Goal: Transaction & Acquisition: Purchase product/service

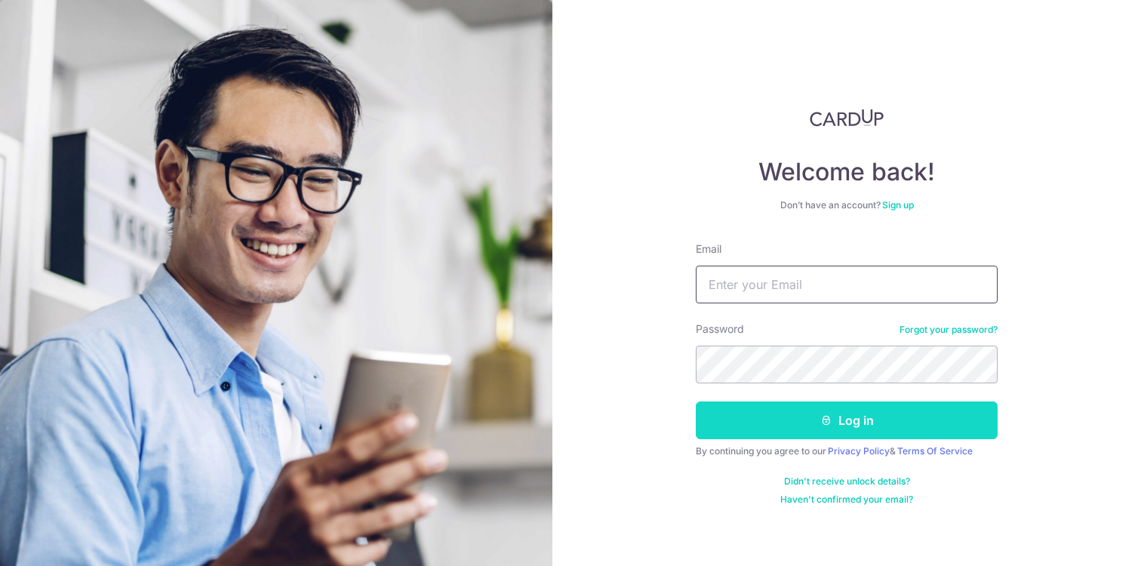
type input "lmabel90@gmail.com"
click at [772, 416] on button "Log in" at bounding box center [847, 420] width 302 height 38
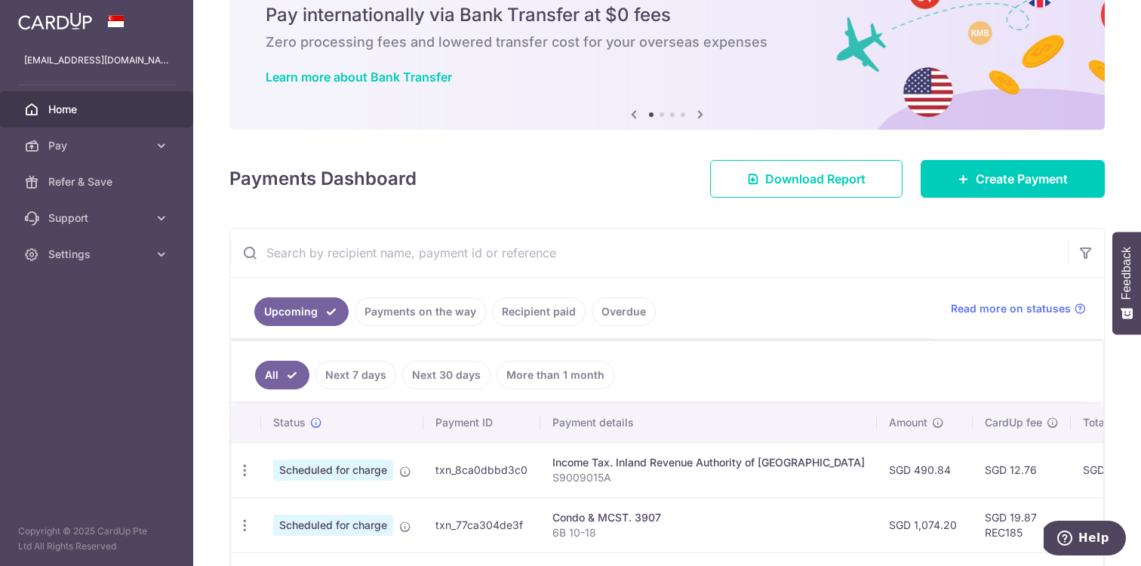
scroll to position [63, 0]
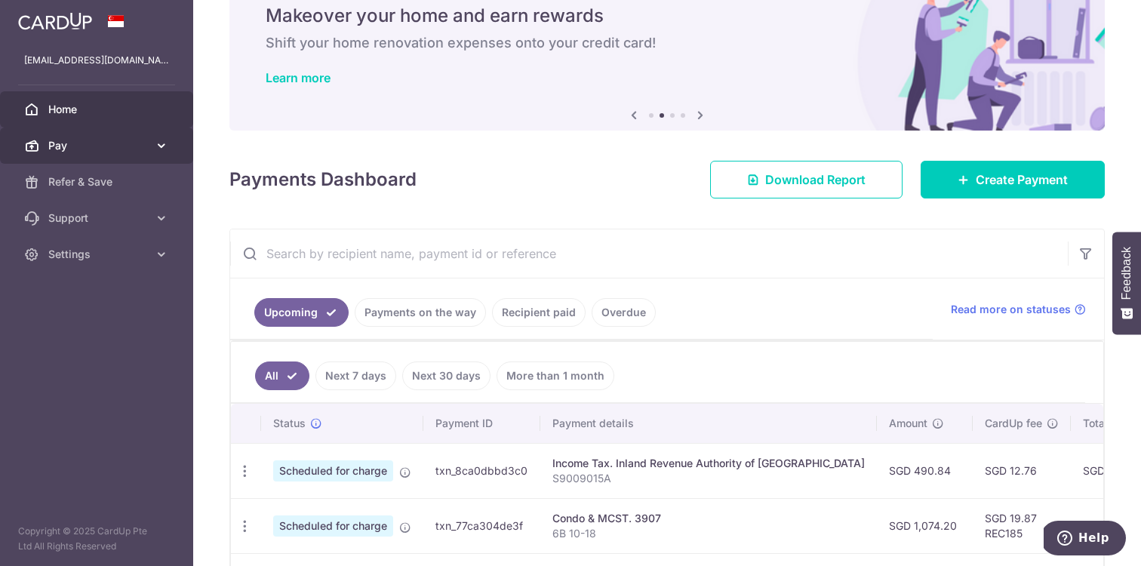
click at [147, 143] on span "Pay" at bounding box center [98, 145] width 100 height 15
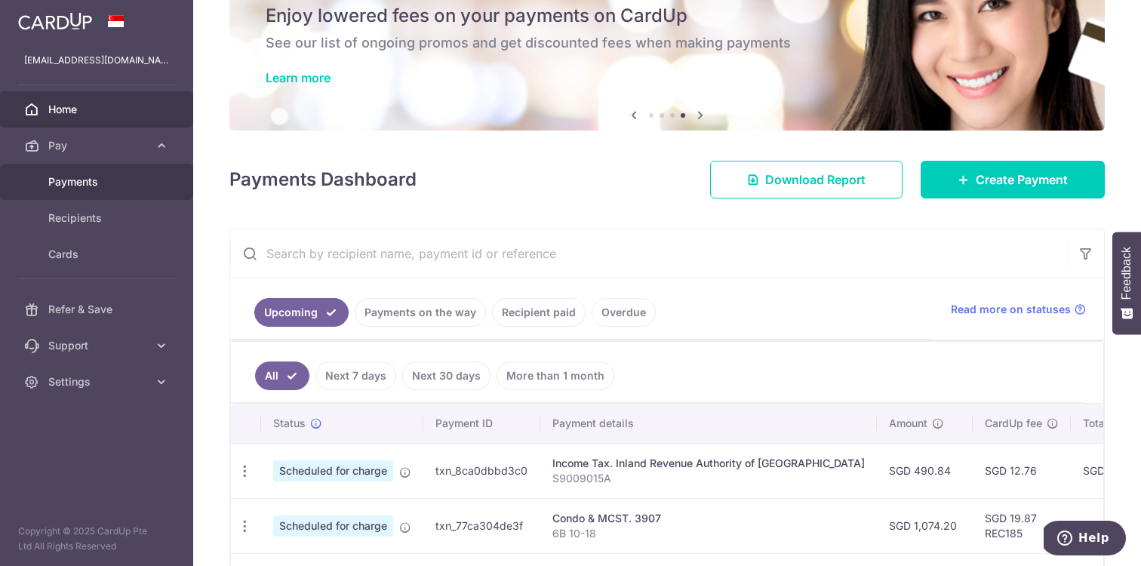
click at [116, 176] on span "Payments" at bounding box center [98, 181] width 100 height 15
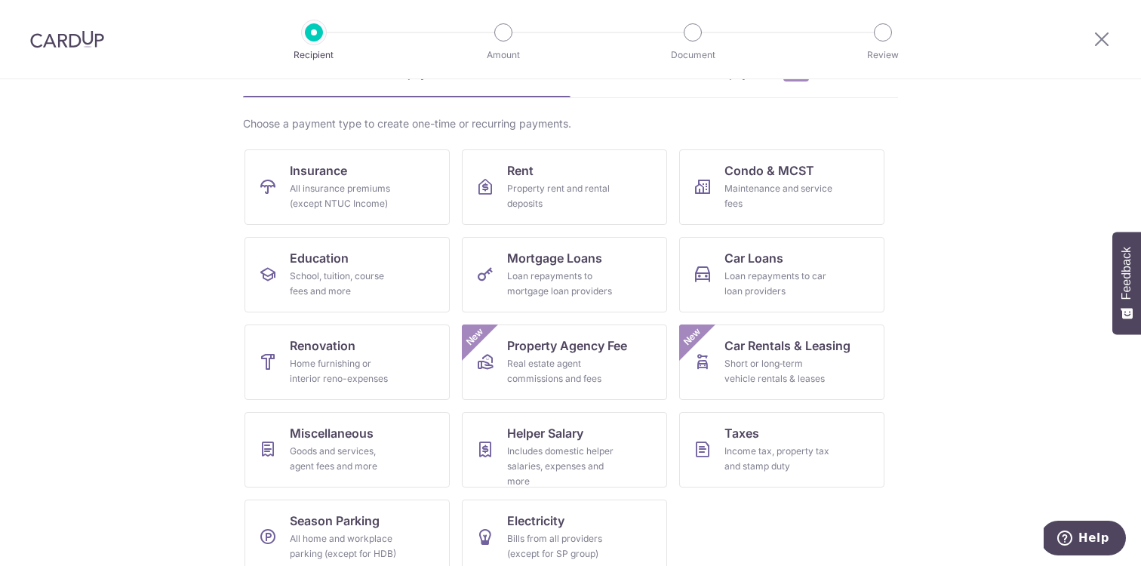
scroll to position [109, 0]
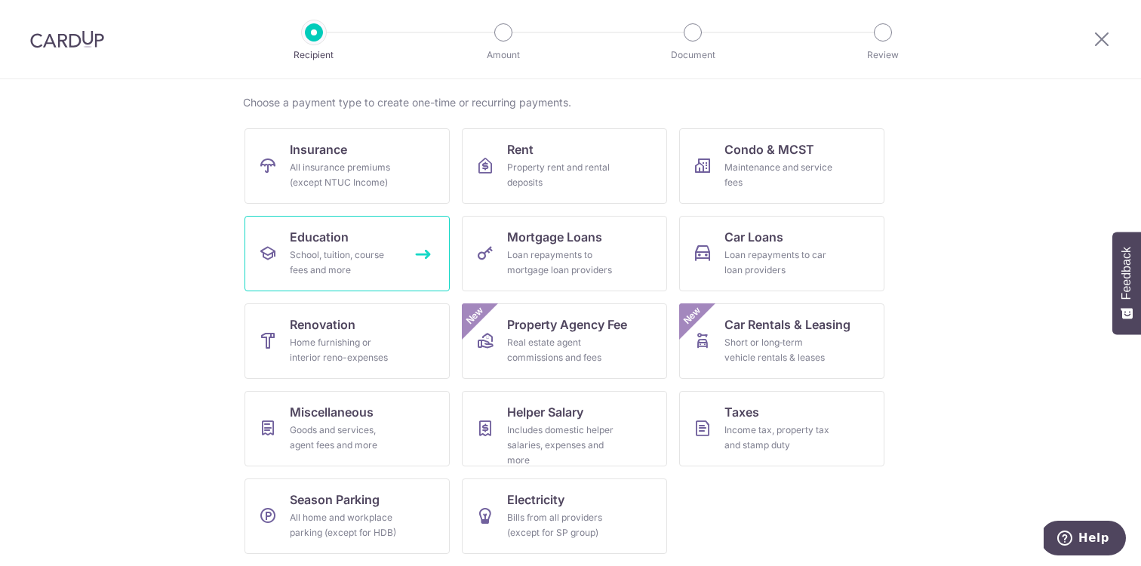
click at [387, 238] on link "Education School, tuition, course fees and more" at bounding box center [346, 253] width 205 height 75
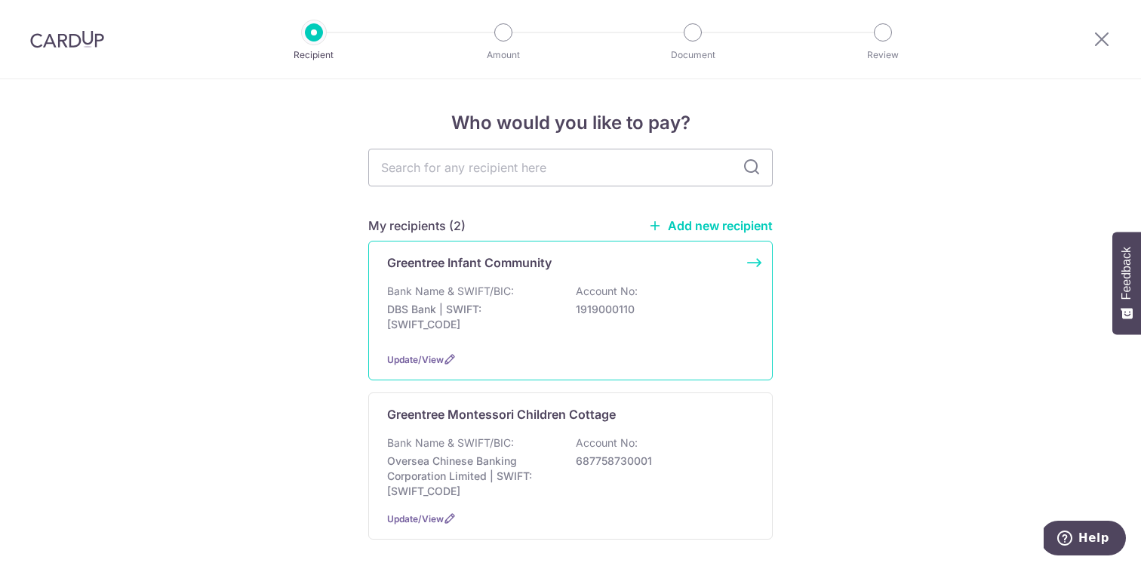
click at [508, 288] on p "Bank Name & SWIFT/BIC:" at bounding box center [450, 291] width 127 height 15
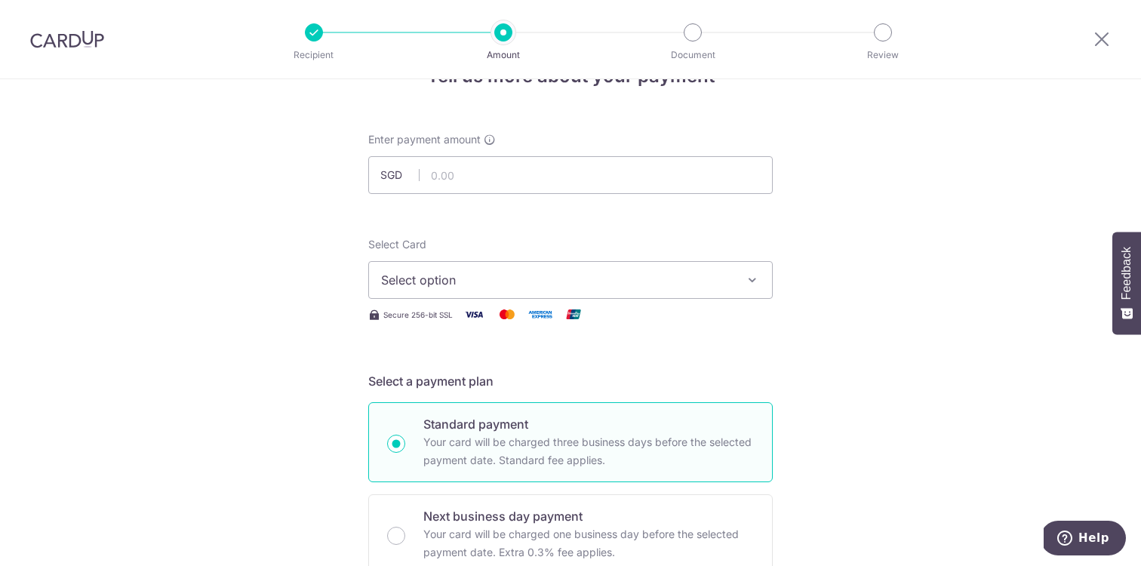
scroll to position [48, 0]
click at [521, 182] on input "text" at bounding box center [570, 174] width 404 height 38
click at [487, 276] on span "Select option" at bounding box center [557, 278] width 352 height 18
type input "1,534.50"
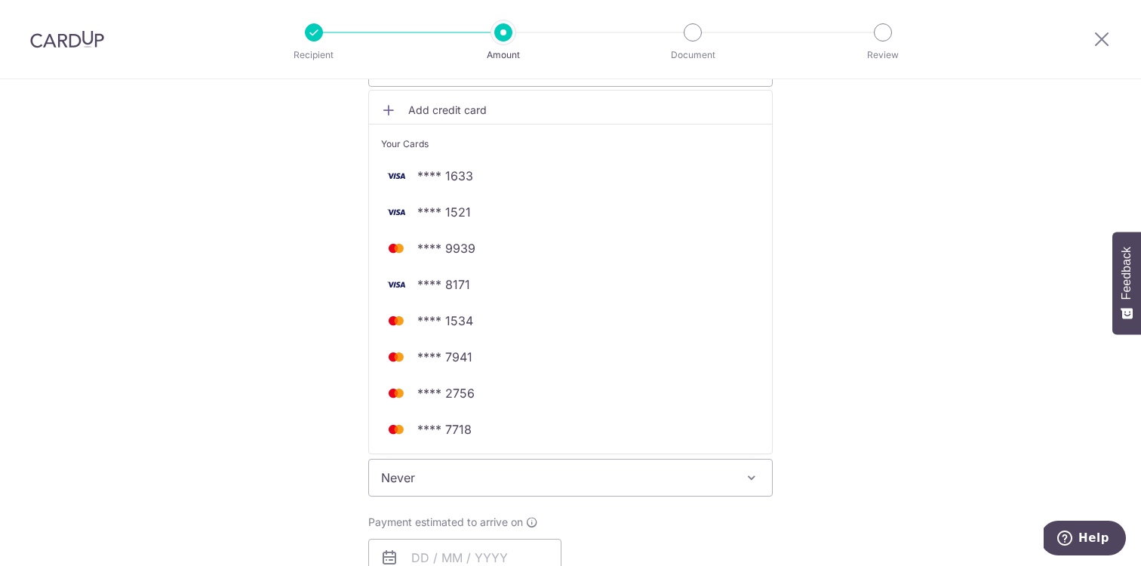
scroll to position [263, 0]
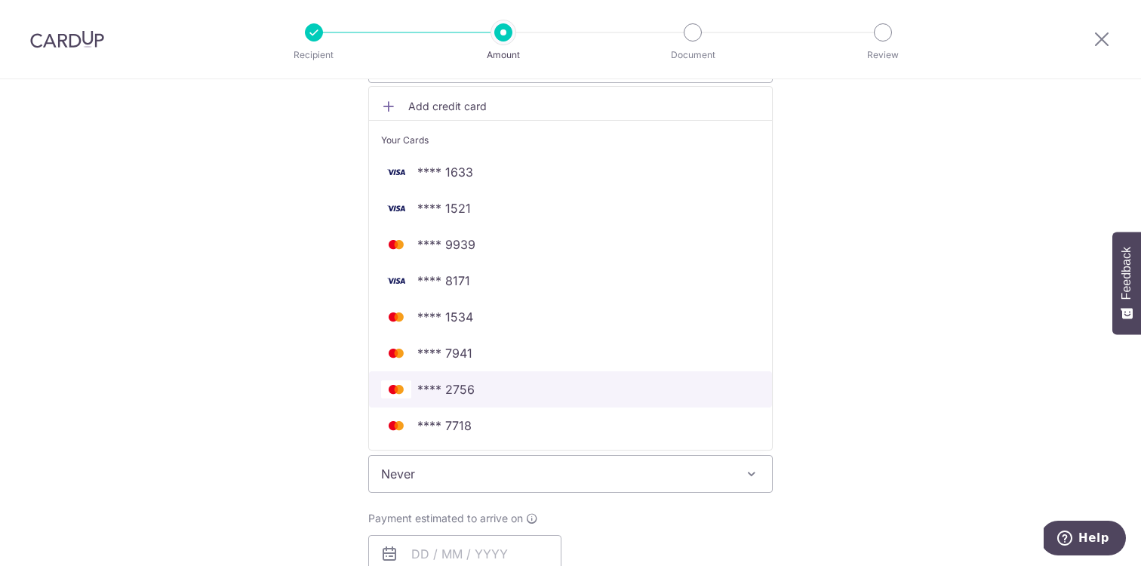
click at [489, 382] on span "**** 2756" at bounding box center [570, 389] width 379 height 18
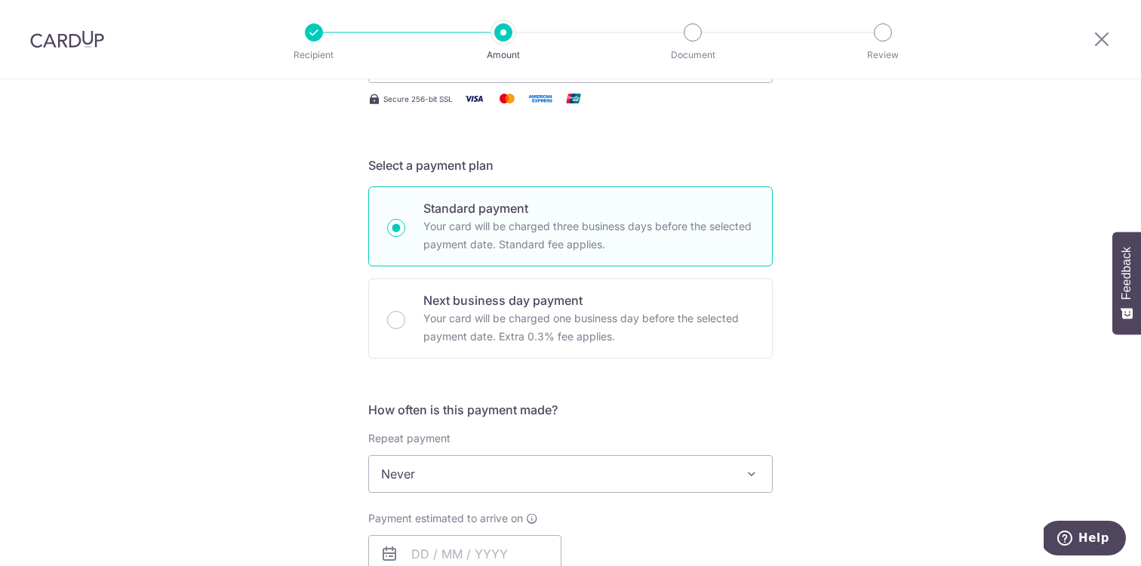
click at [535, 465] on span "Never" at bounding box center [570, 474] width 403 height 36
click at [452, 466] on span "Never" at bounding box center [570, 474] width 403 height 36
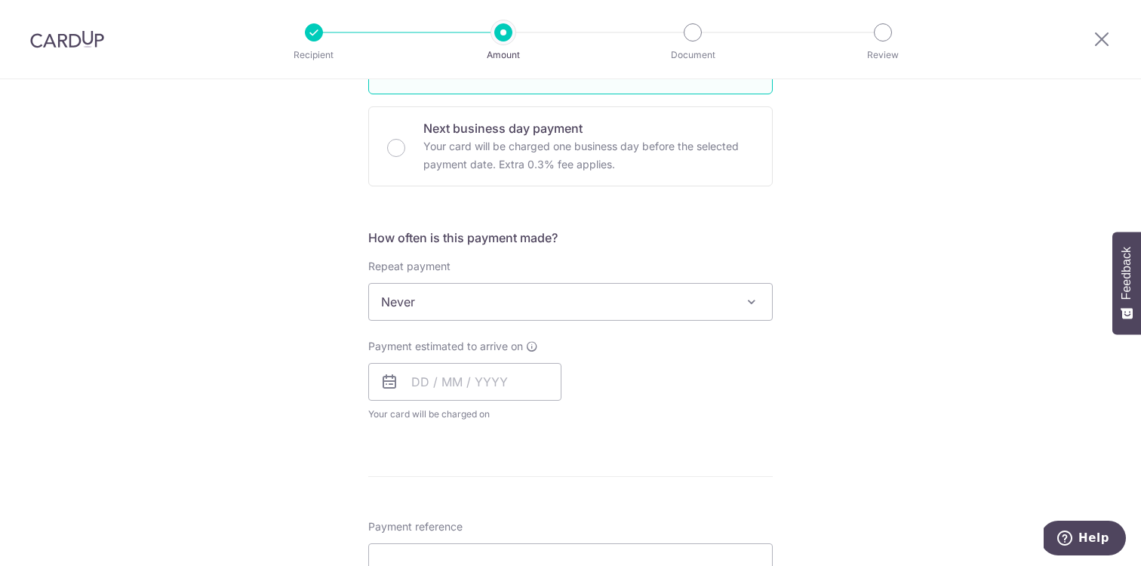
scroll to position [459, 0]
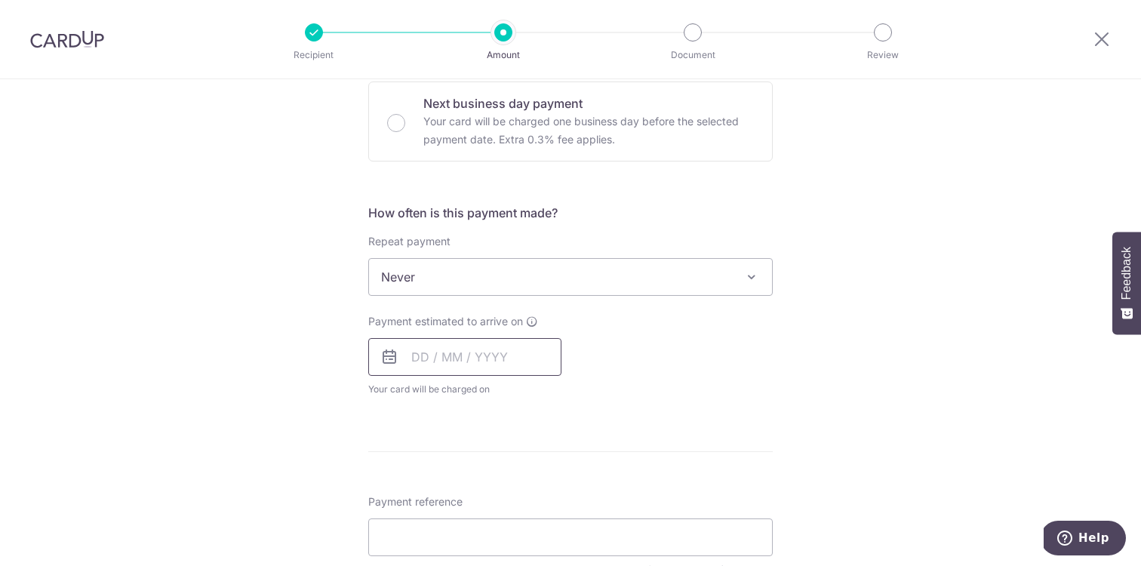
click at [478, 354] on input "text" at bounding box center [464, 357] width 193 height 38
click at [493, 503] on link "10" at bounding box center [490, 494] width 24 height 24
type input "[DATE]"
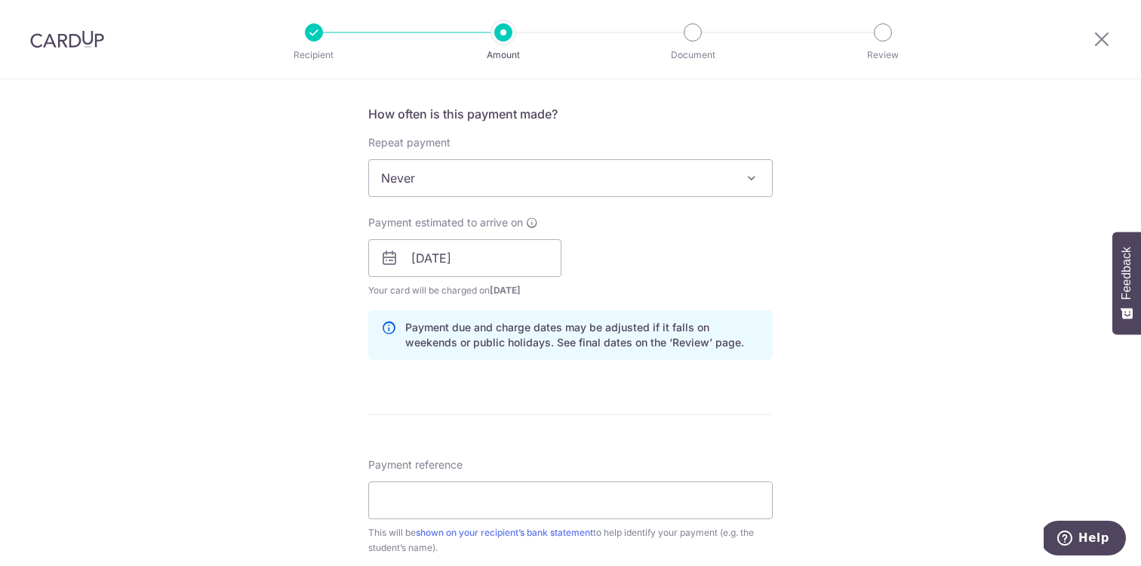
scroll to position [589, 0]
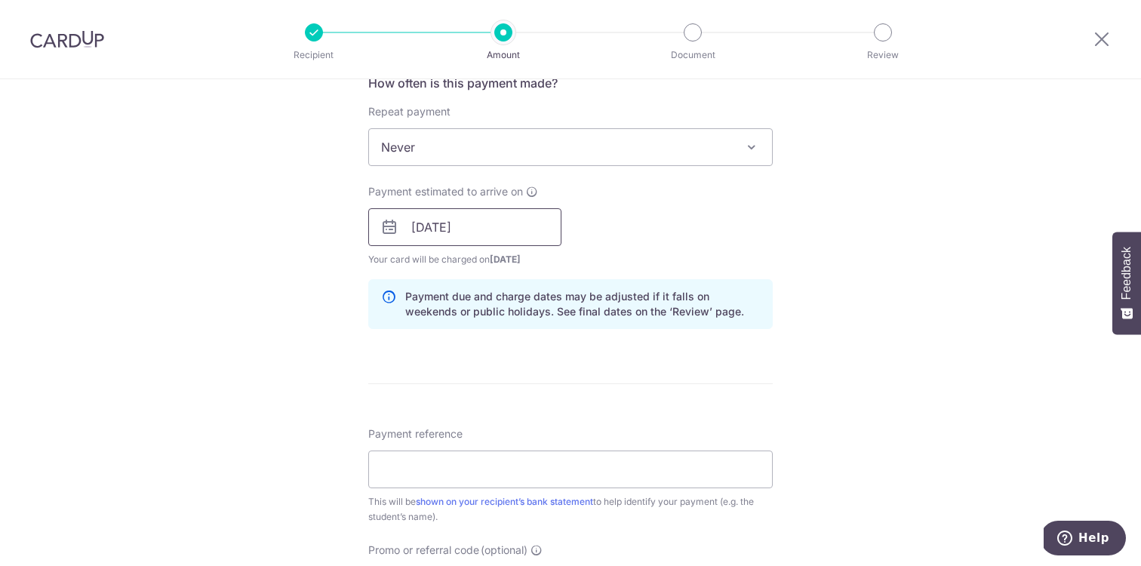
click at [508, 223] on input "10/09/2025" at bounding box center [464, 227] width 193 height 38
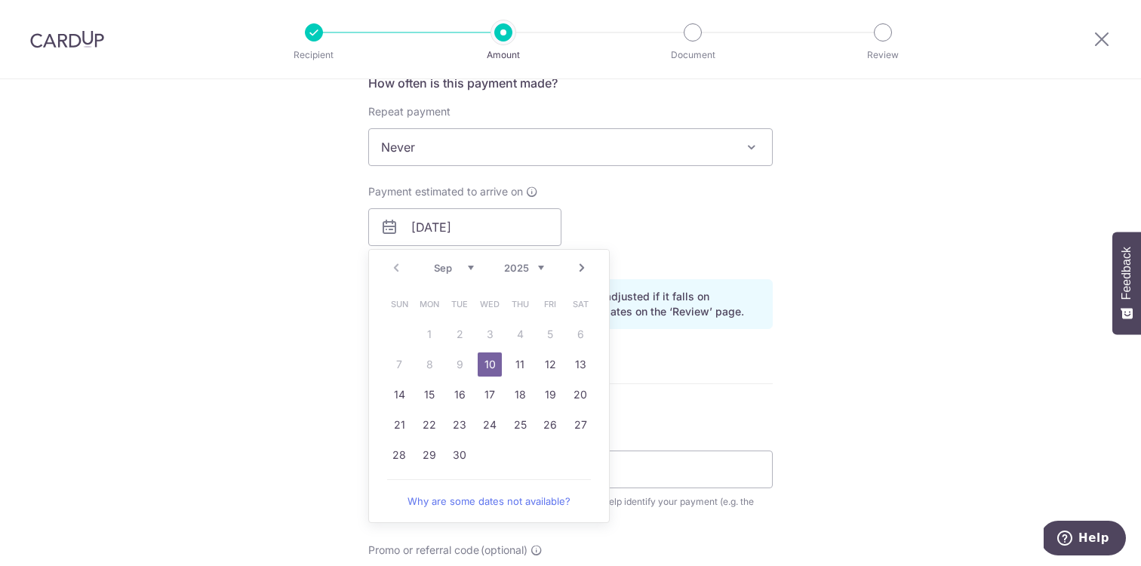
click at [488, 367] on link "10" at bounding box center [490, 364] width 24 height 24
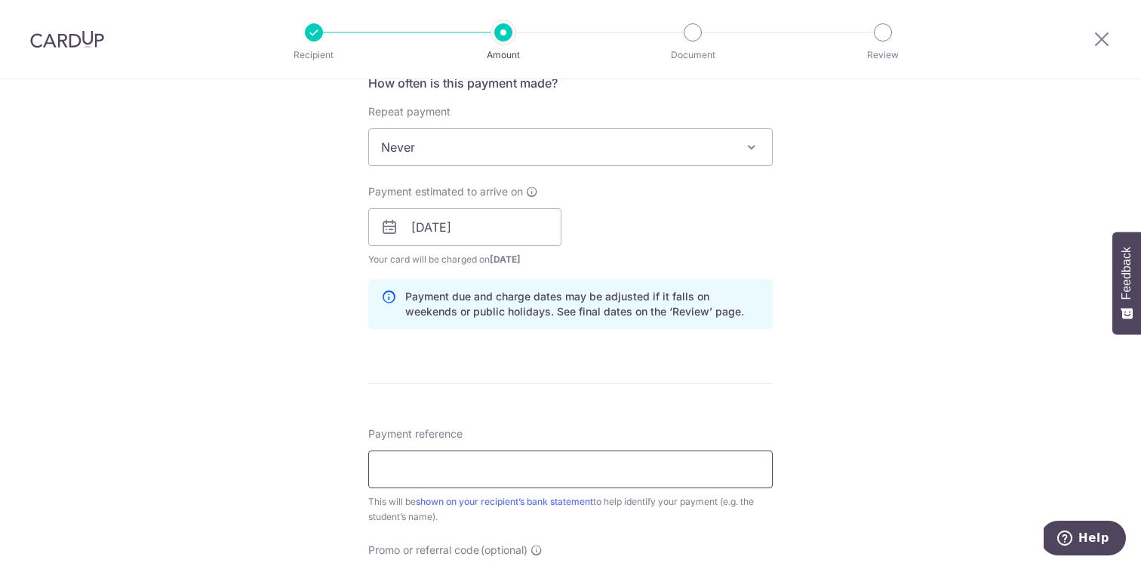
scroll to position [674, 0]
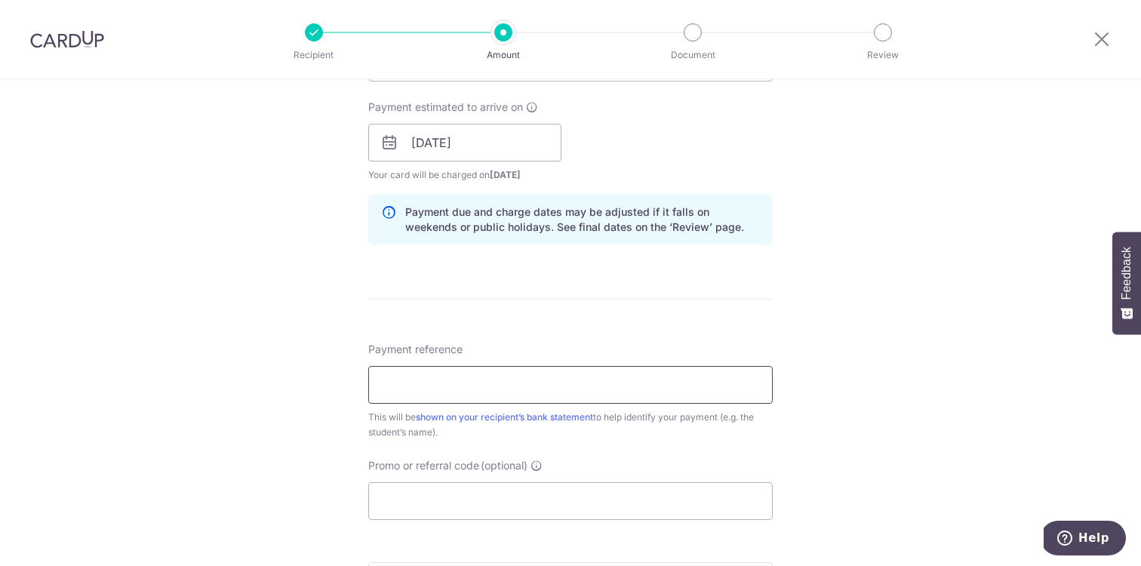
click at [638, 392] on input "Payment reference" at bounding box center [570, 385] width 404 height 38
paste input ":INV-000168"
type input "Kayden Aug 2025 INV-000168"
click at [456, 496] on input "Promo or referral code (optional)" at bounding box center [570, 501] width 404 height 38
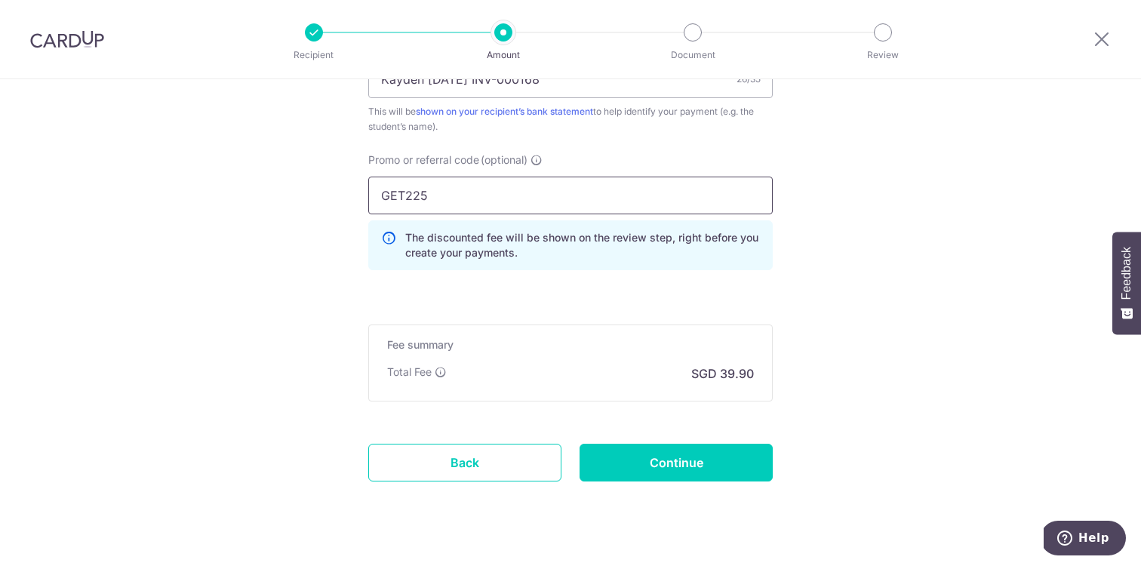
scroll to position [1008, 0]
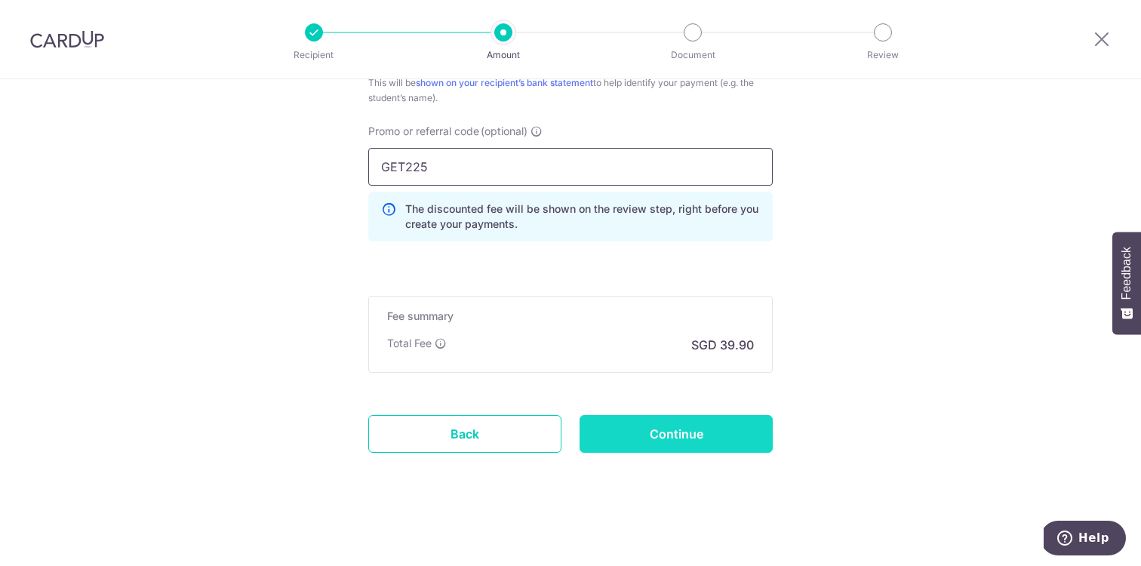
type input "GET225"
click at [617, 435] on input "Continue" at bounding box center [675, 434] width 193 height 38
type input "Create Schedule"
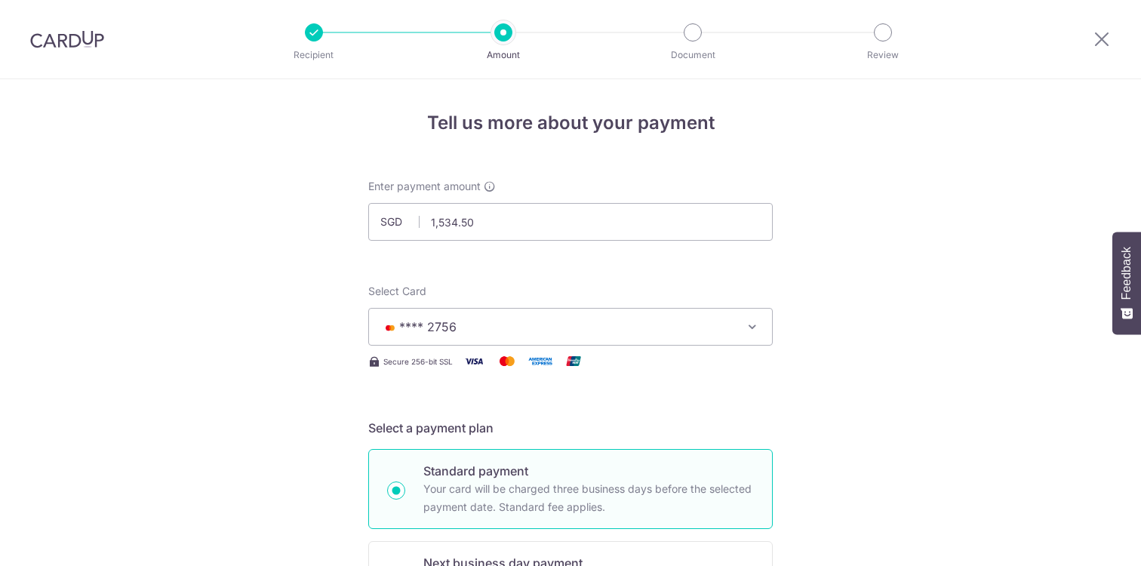
scroll to position [1029, 0]
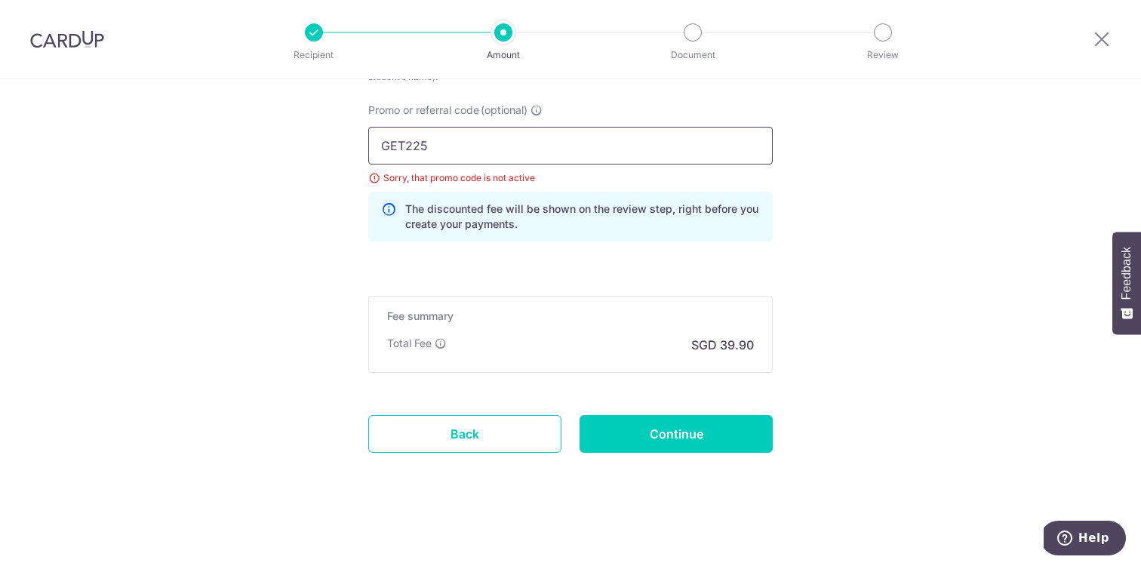
click at [406, 150] on input "GET225" at bounding box center [570, 146] width 404 height 38
type input "OFF225"
click at [625, 434] on input "Continue" at bounding box center [675, 434] width 193 height 38
type input "Update Schedule"
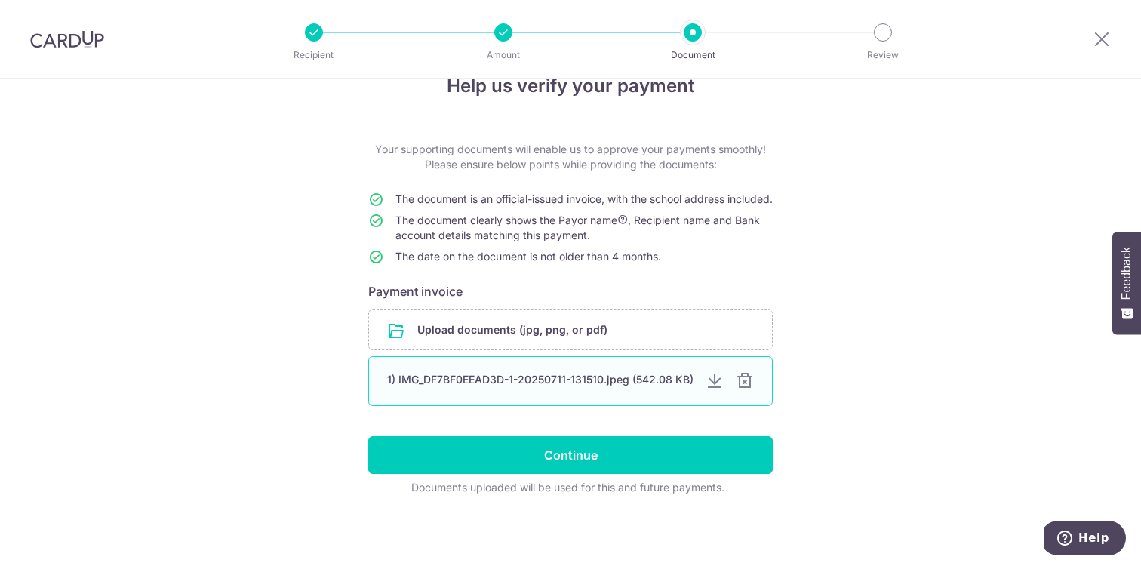
scroll to position [58, 0]
click at [742, 382] on div at bounding box center [745, 381] width 18 height 18
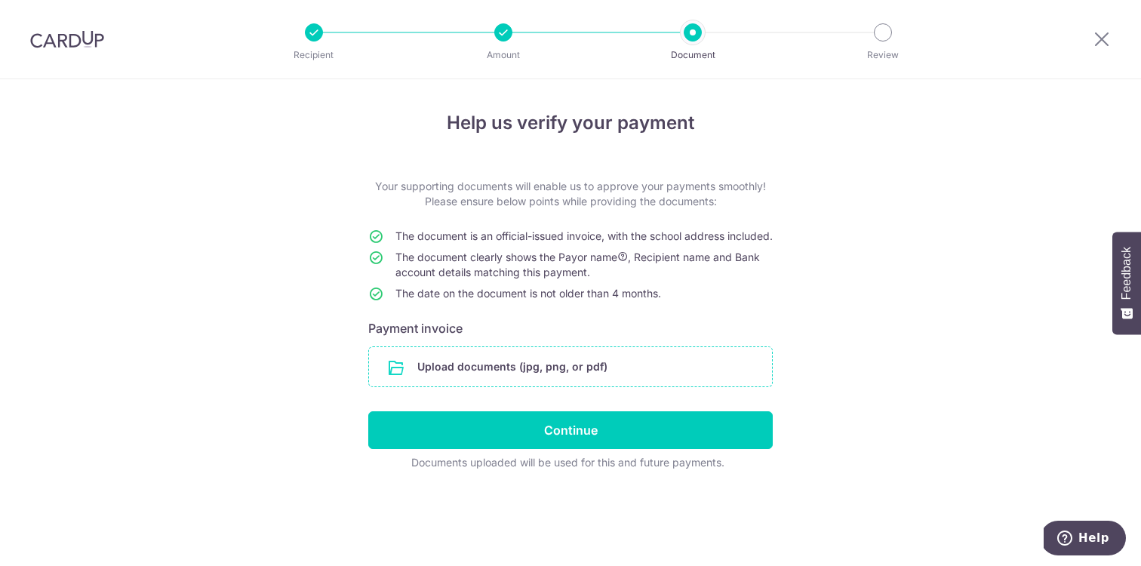
click at [572, 386] on input "file" at bounding box center [570, 366] width 403 height 39
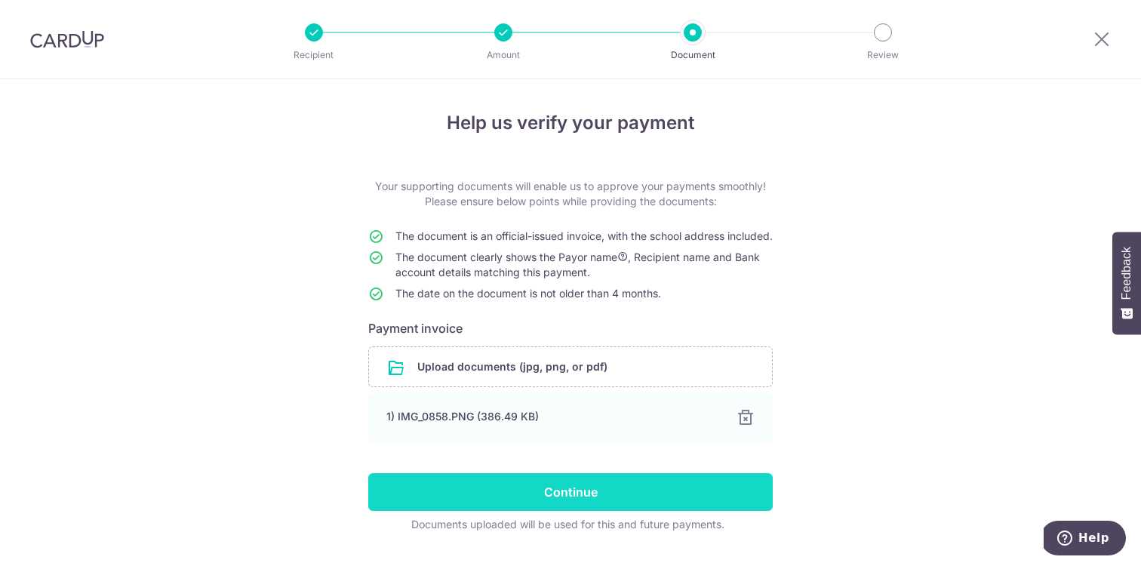
click at [471, 510] on input "Continue" at bounding box center [570, 492] width 404 height 38
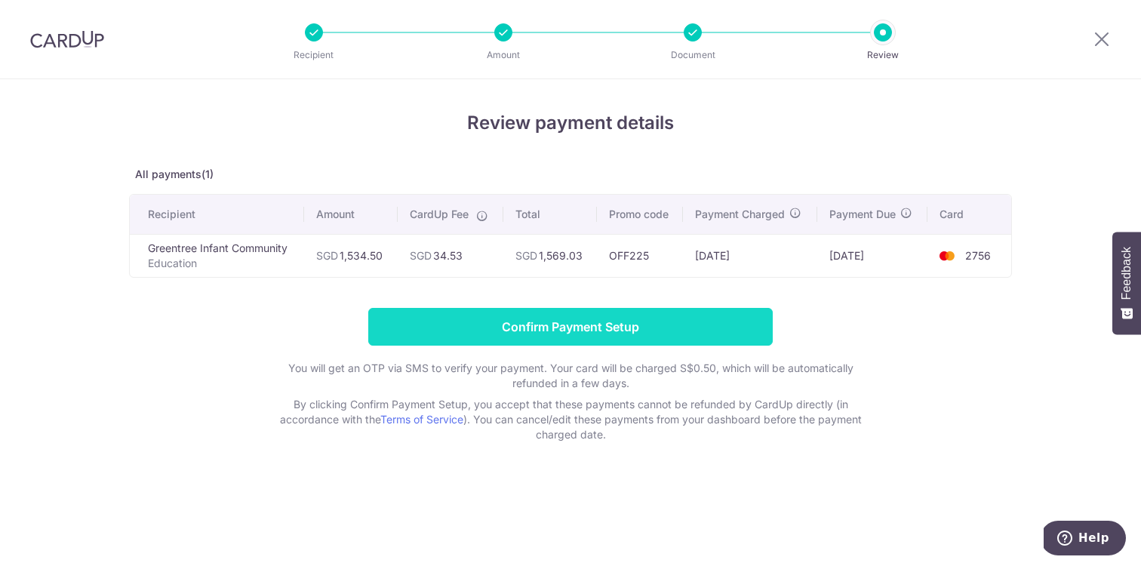
click at [552, 329] on input "Confirm Payment Setup" at bounding box center [570, 327] width 404 height 38
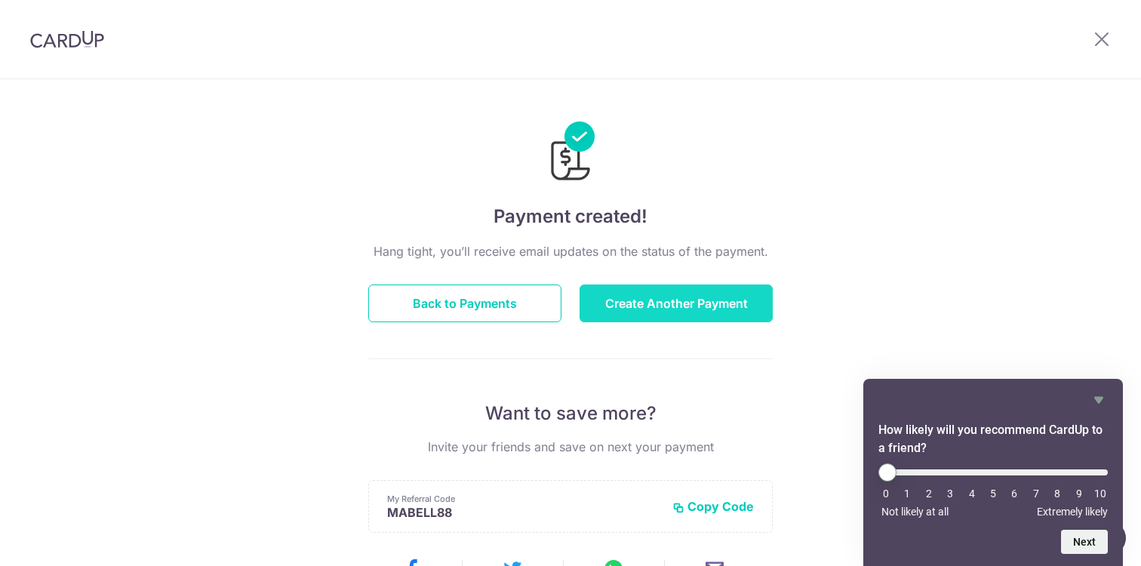
click at [638, 306] on button "Create Another Payment" at bounding box center [675, 303] width 193 height 38
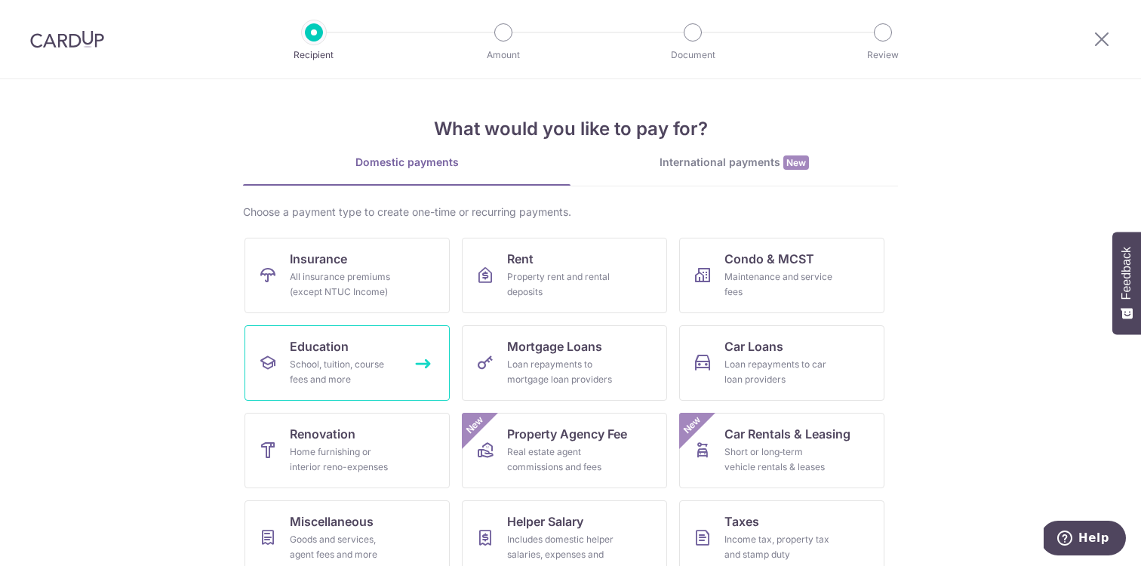
click at [371, 351] on link "Education School, tuition, course fees and more" at bounding box center [346, 362] width 205 height 75
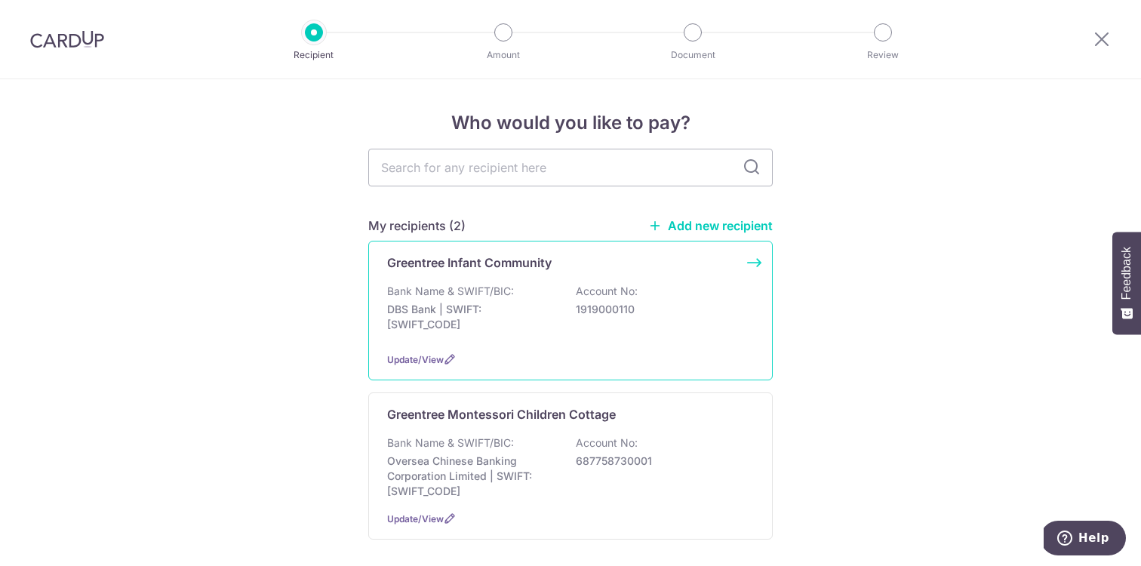
click at [509, 312] on p "DBS Bank | SWIFT: [SWIFT_CODE]" at bounding box center [471, 317] width 169 height 30
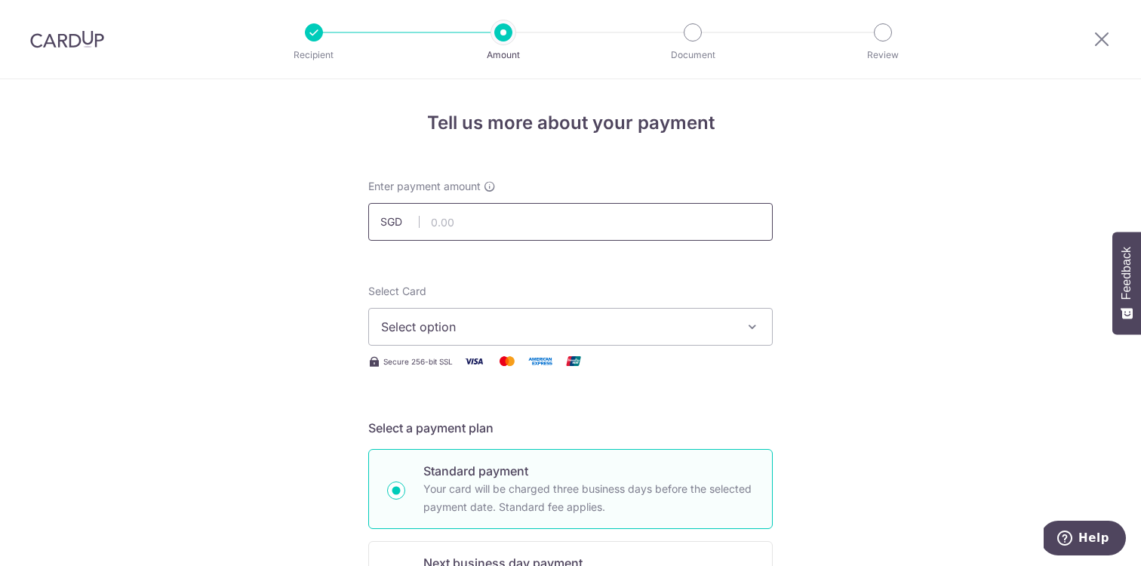
click at [545, 217] on input "text" at bounding box center [570, 222] width 404 height 38
click at [476, 332] on span "Select option" at bounding box center [557, 327] width 352 height 18
type input "1,534.50"
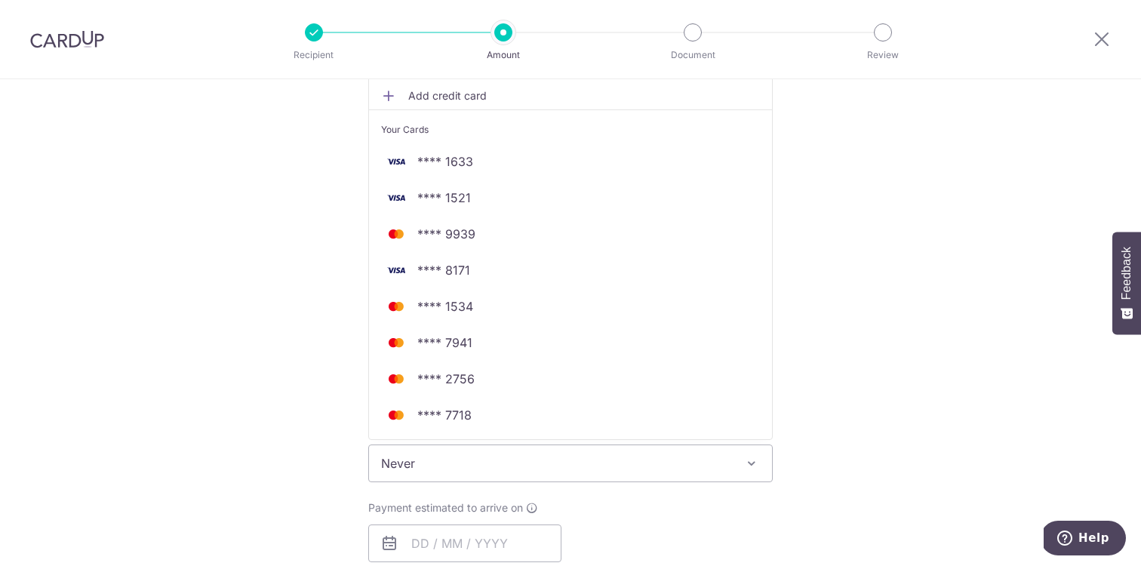
scroll to position [287, 0]
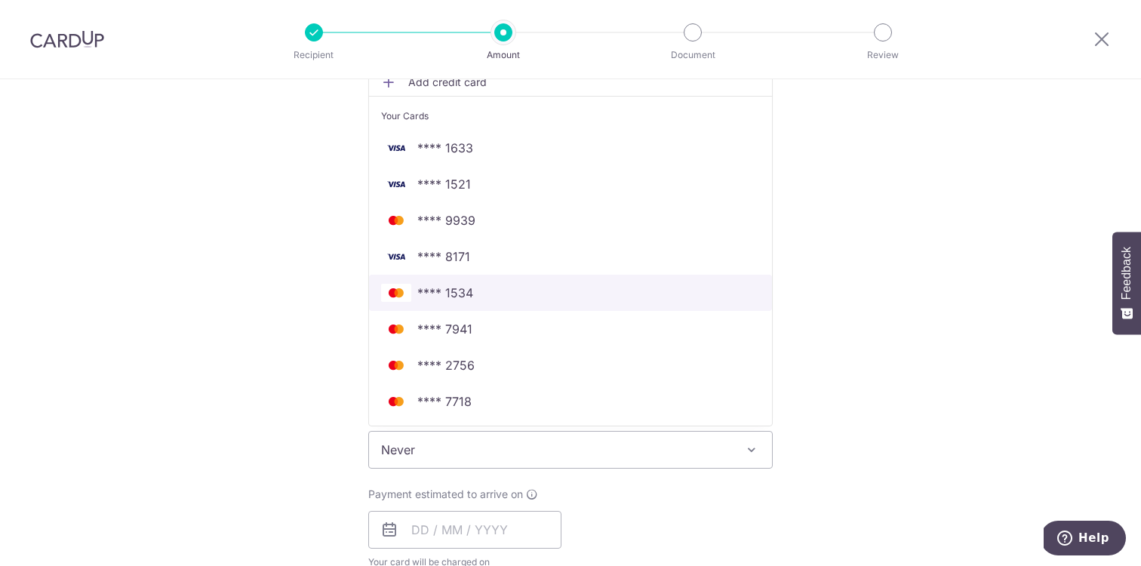
click at [504, 289] on span "**** 1534" at bounding box center [570, 293] width 379 height 18
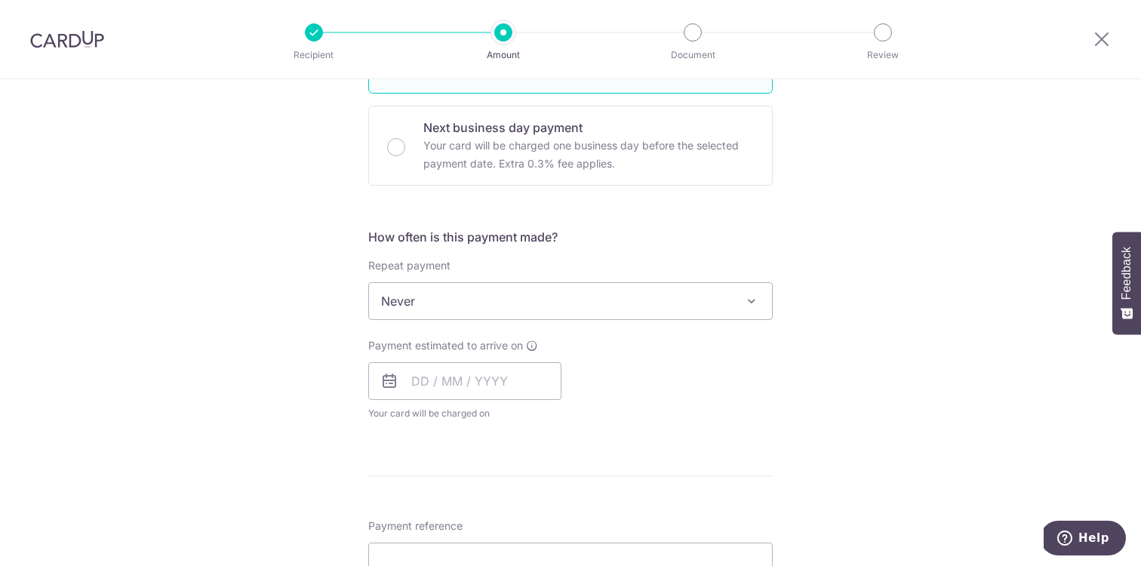
scroll to position [440, 0]
click at [502, 293] on span "Never" at bounding box center [570, 296] width 403 height 36
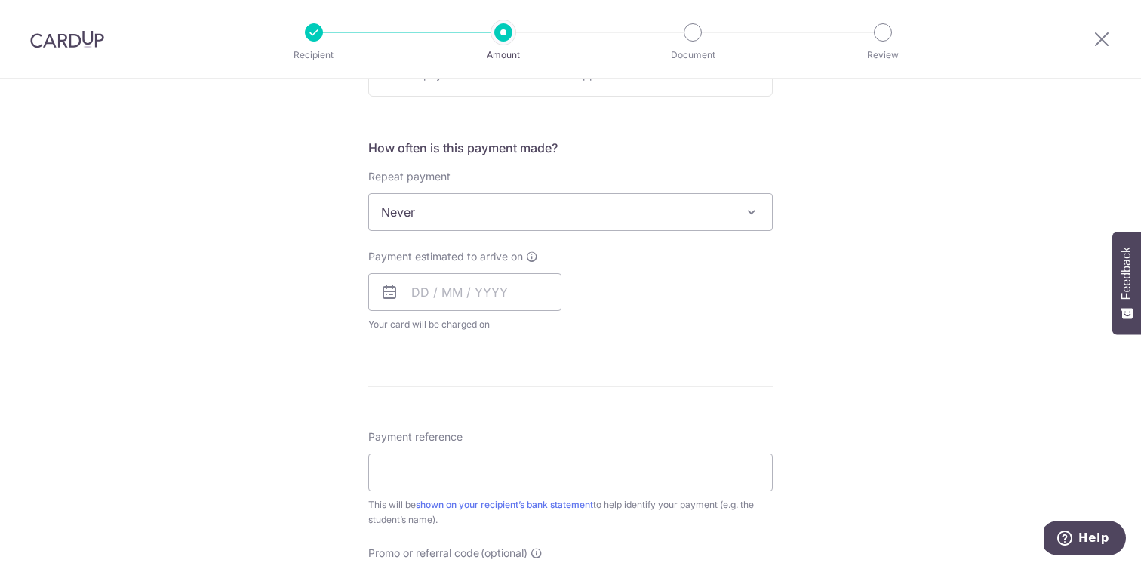
scroll to position [533, 0]
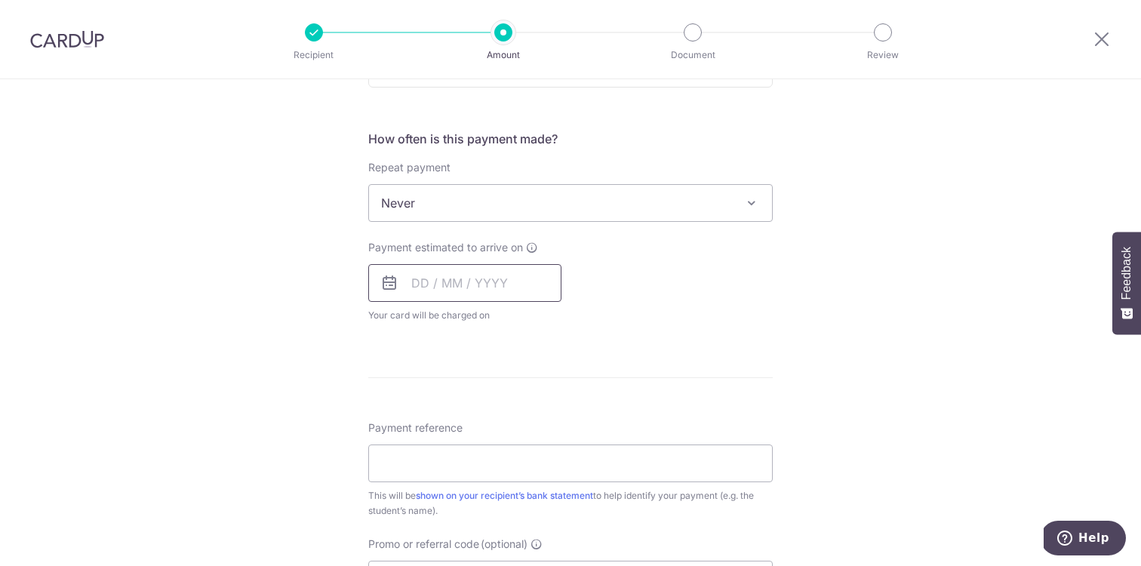
click at [481, 290] on input "text" at bounding box center [464, 283] width 193 height 38
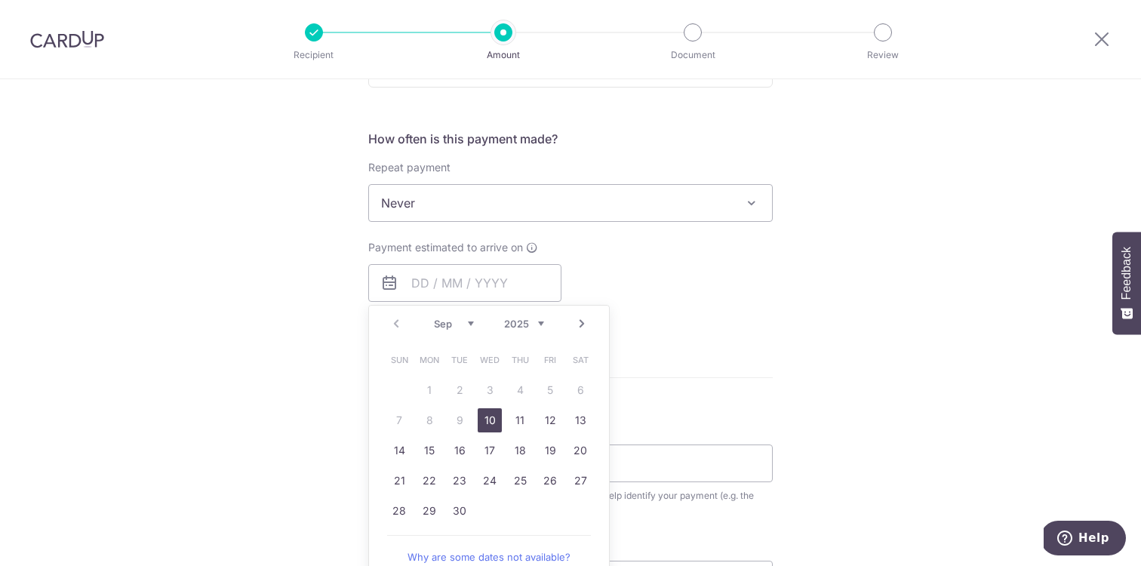
click at [490, 424] on link "10" at bounding box center [490, 420] width 24 height 24
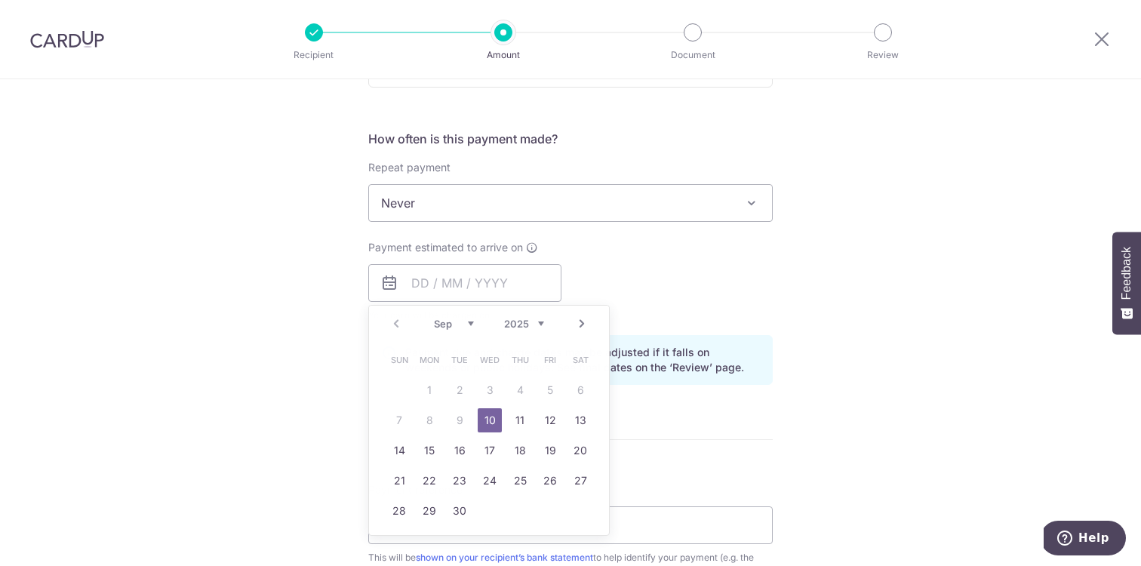
type input "10/09/2025"
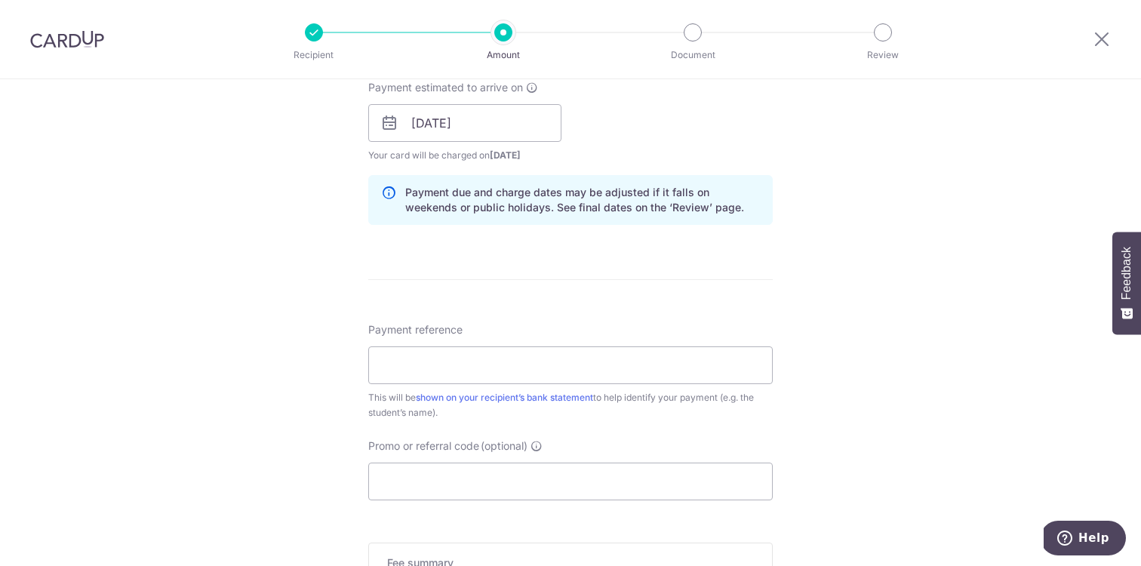
scroll to position [713, 0]
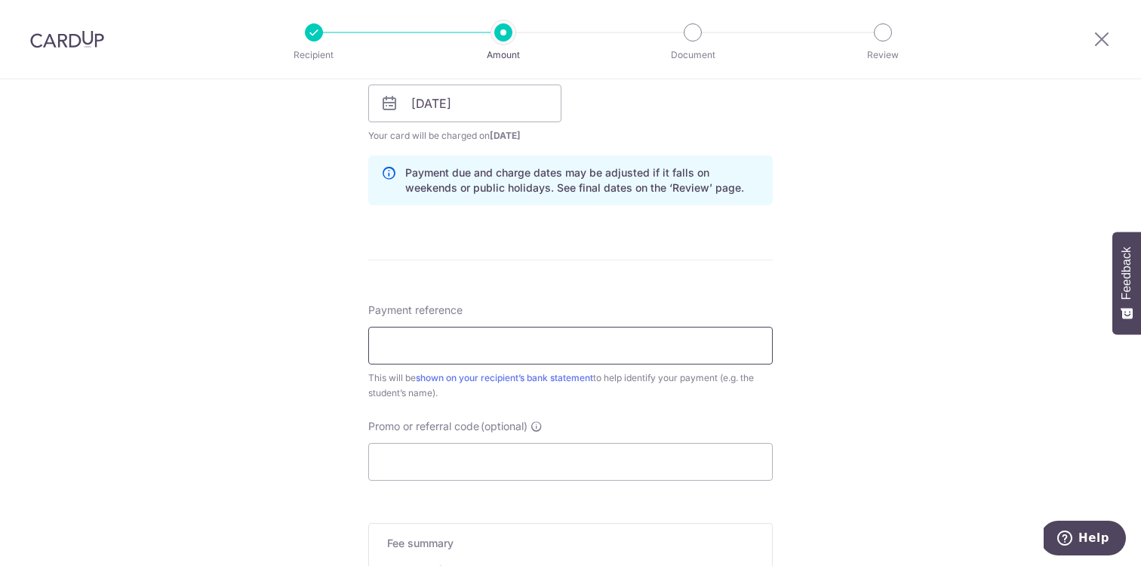
click at [494, 355] on input "Payment reference" at bounding box center [570, 346] width 404 height 38
click at [448, 353] on input "Kayden [DATE] INV-000168" at bounding box center [570, 346] width 404 height 38
click at [451, 342] on input "Kayden [DATE] INV-000168" at bounding box center [570, 346] width 404 height 38
click at [579, 355] on input "Kayden Sep 2025 INV-000168" at bounding box center [570, 346] width 404 height 38
paste input "INV-000181"
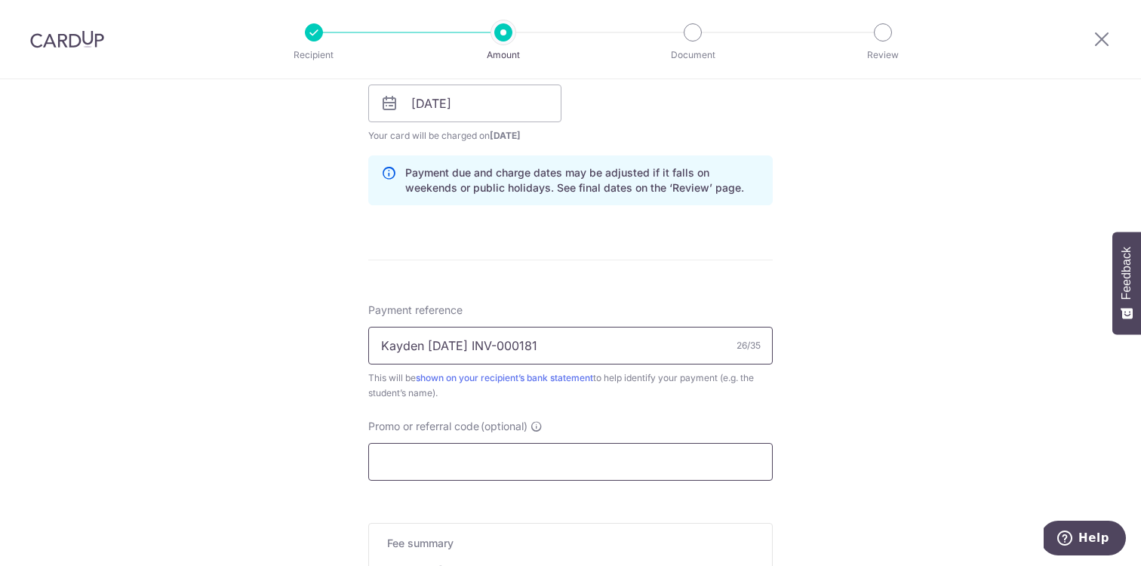
type input "Kayden [DATE] INV-000181"
click at [545, 453] on input "Promo or referral code (optional)" at bounding box center [570, 462] width 404 height 38
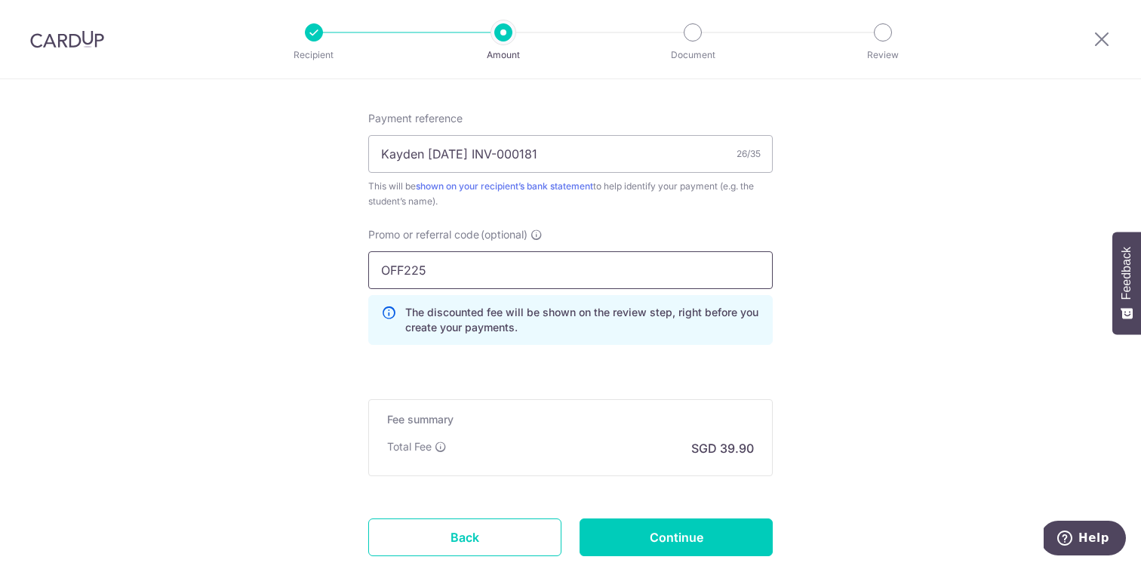
scroll to position [921, 0]
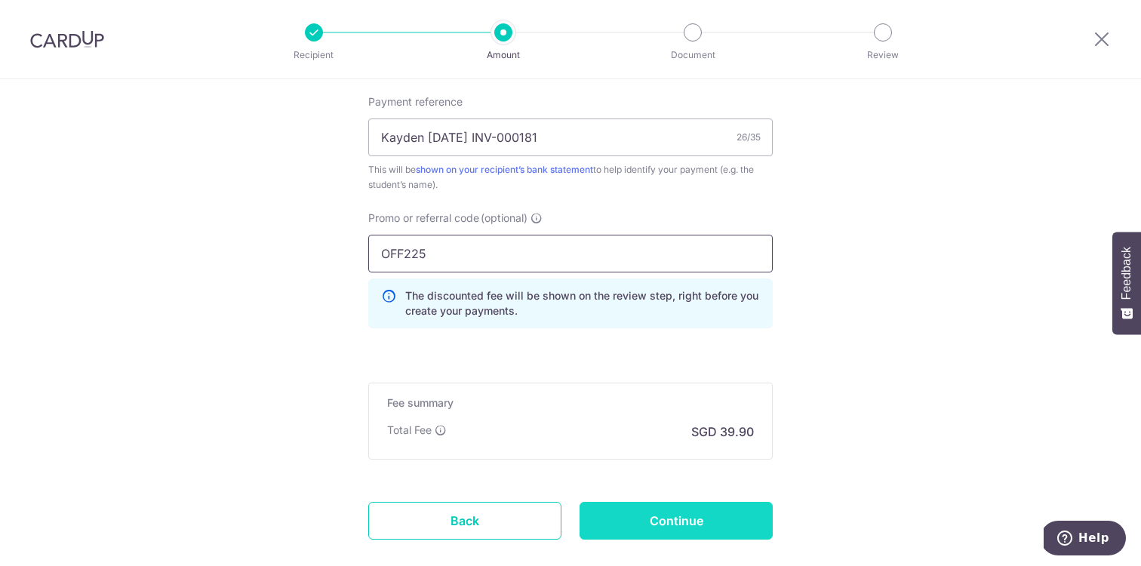
type input "OFF225"
click at [636, 520] on input "Continue" at bounding box center [675, 521] width 193 height 38
type input "Create Schedule"
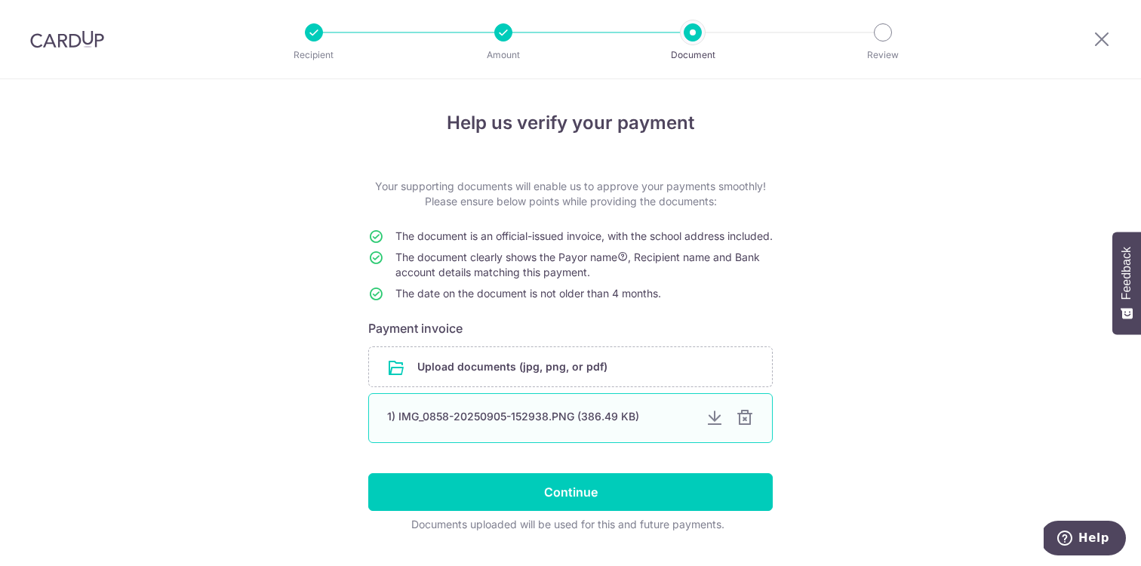
click at [754, 432] on div "1) IMG_0858-20250905-152938.PNG (386.49 KB)" at bounding box center [570, 418] width 404 height 50
click at [746, 427] on div at bounding box center [745, 418] width 18 height 18
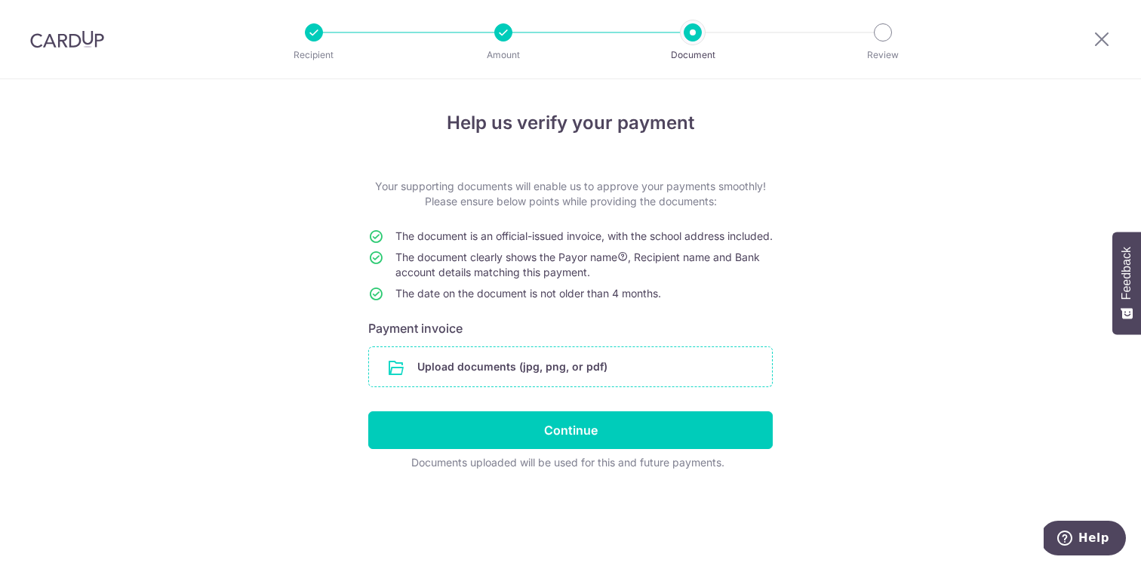
click at [612, 386] on input "file" at bounding box center [570, 366] width 403 height 39
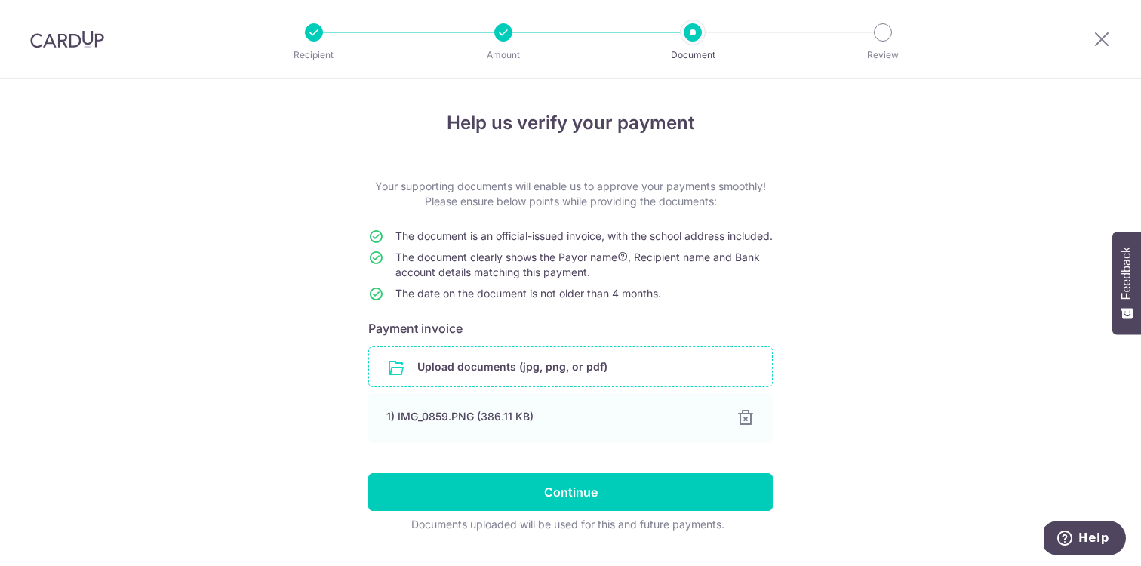
scroll to position [52, 0]
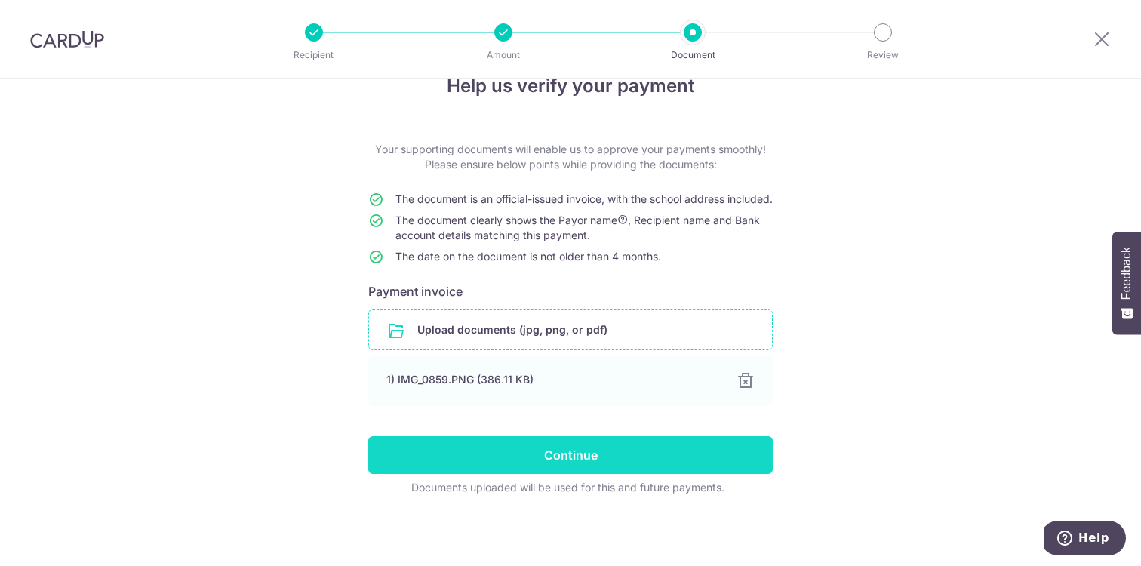
click at [642, 454] on input "Continue" at bounding box center [570, 455] width 404 height 38
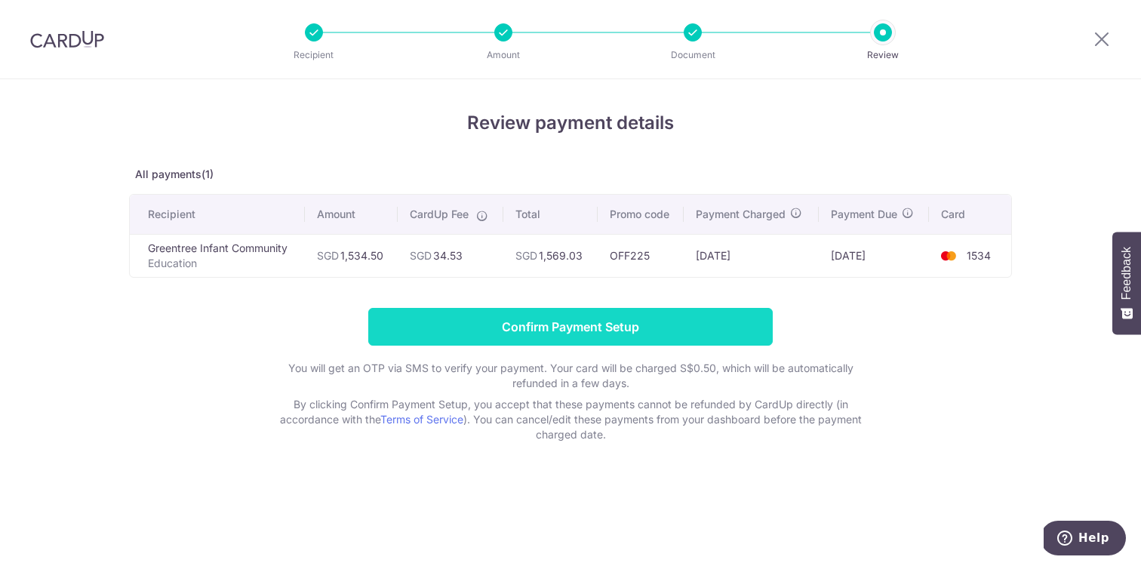
click at [628, 321] on input "Confirm Payment Setup" at bounding box center [570, 327] width 404 height 38
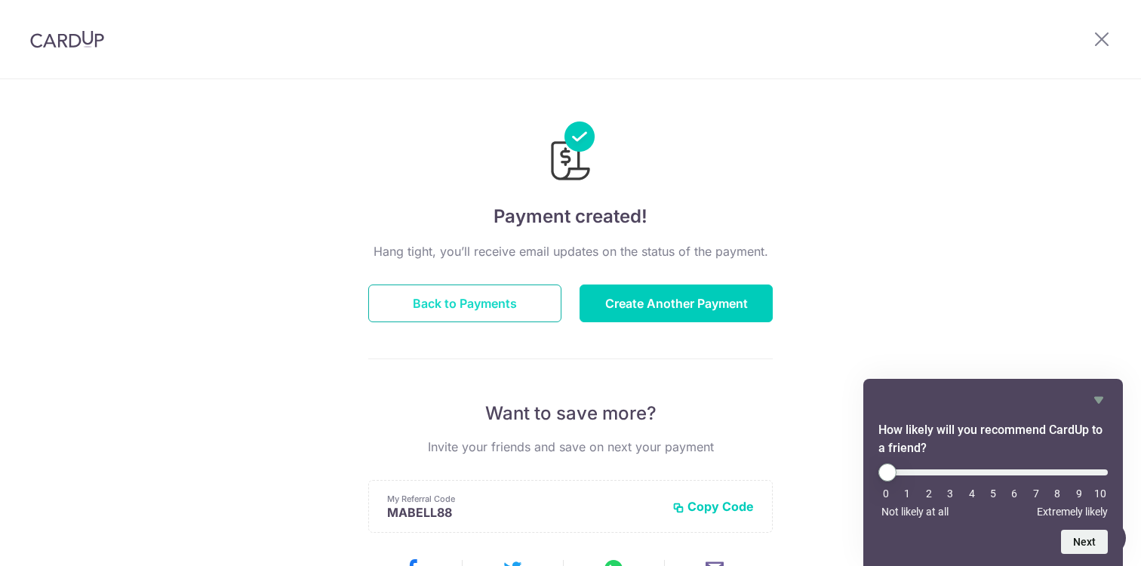
click at [432, 305] on button "Back to Payments" at bounding box center [464, 303] width 193 height 38
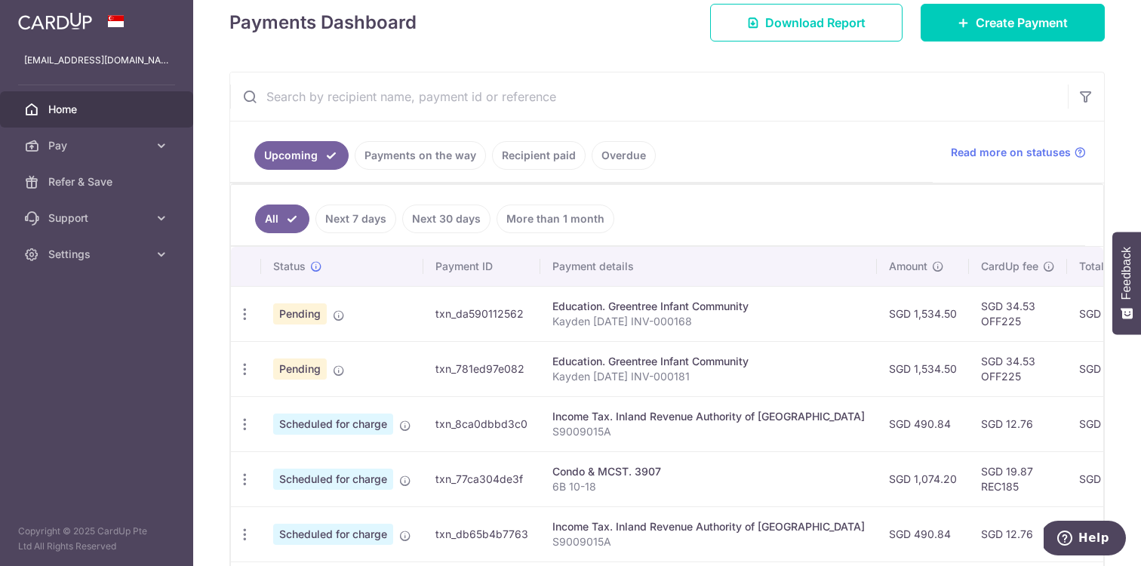
scroll to position [222, 0]
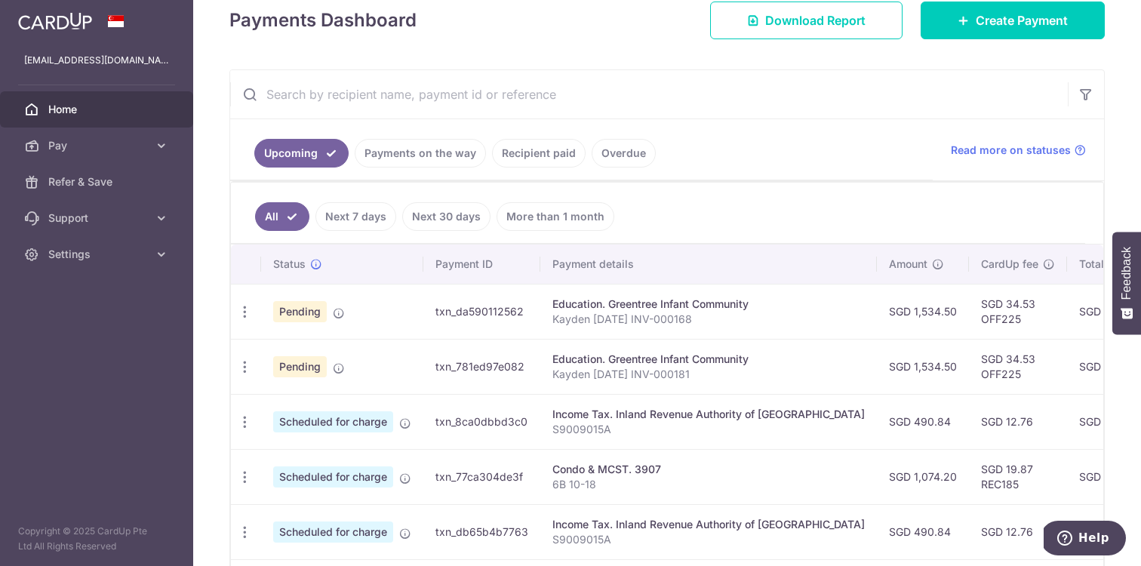
click at [458, 166] on link "Payments on the way" at bounding box center [420, 153] width 131 height 29
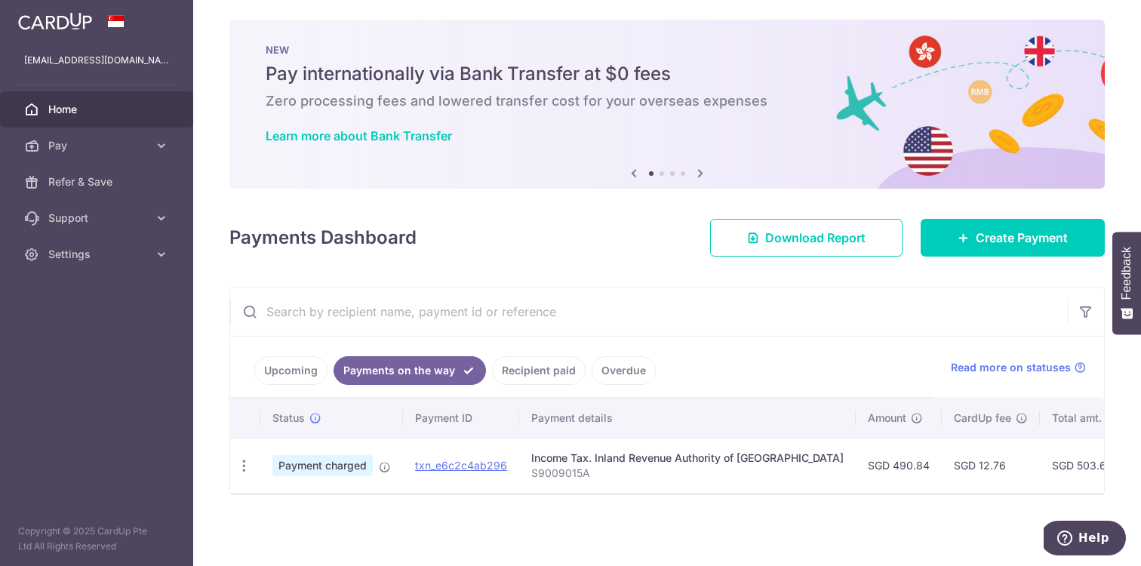
scroll to position [5, 0]
click at [300, 383] on link "Upcoming" at bounding box center [290, 370] width 73 height 29
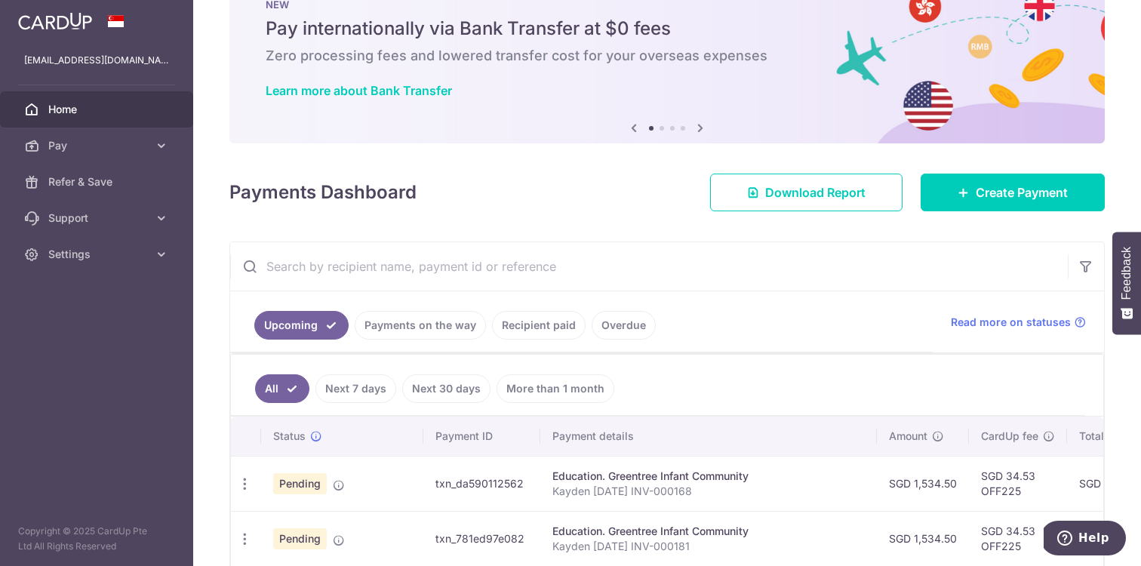
scroll to position [222, 0]
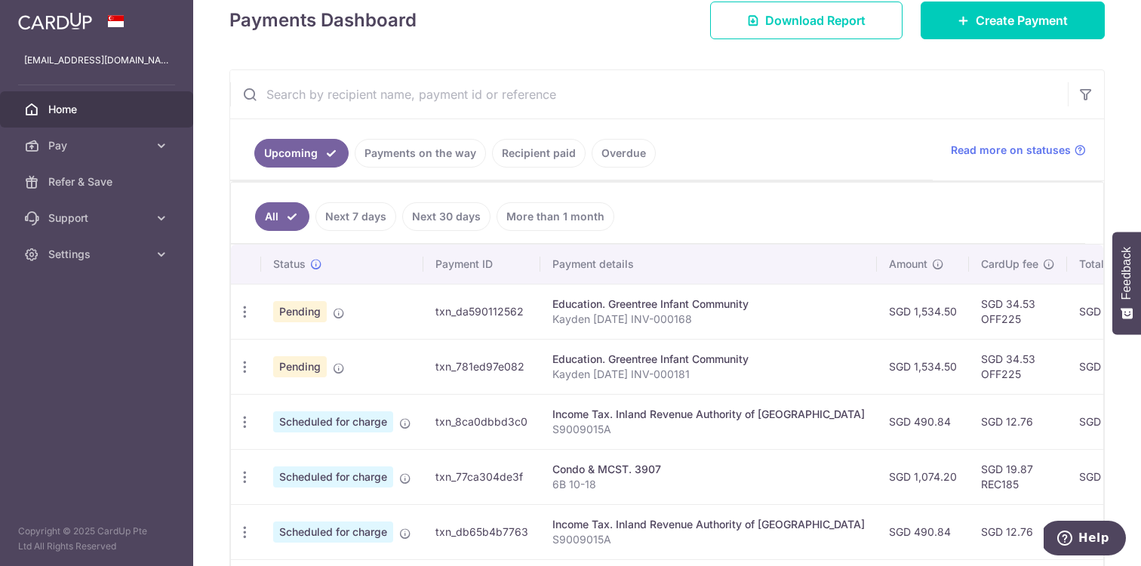
click at [384, 225] on link "Next 7 days" at bounding box center [355, 216] width 81 height 29
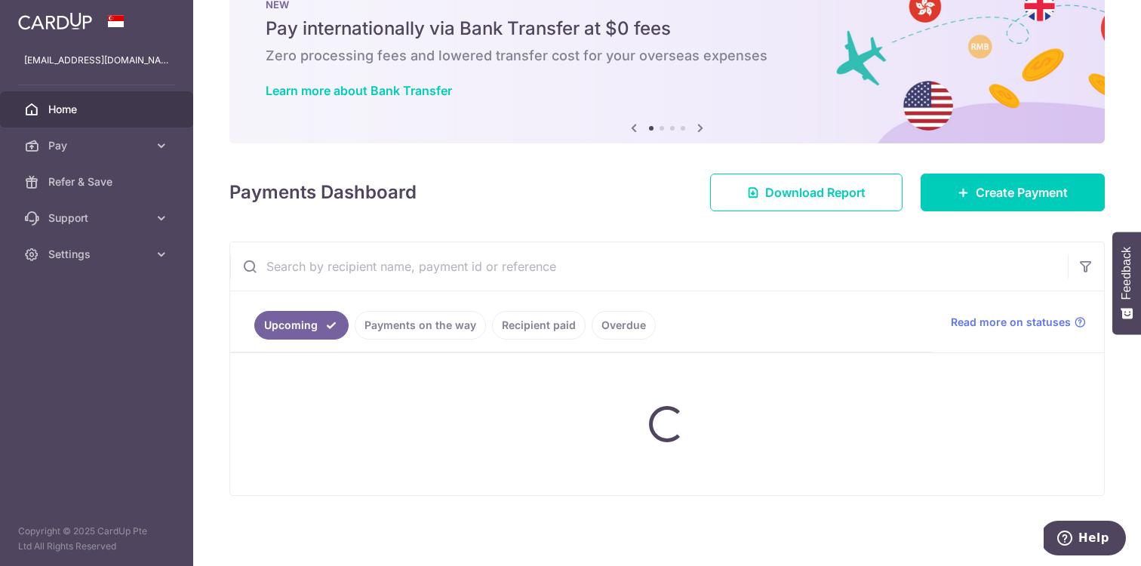
scroll to position [124, 0]
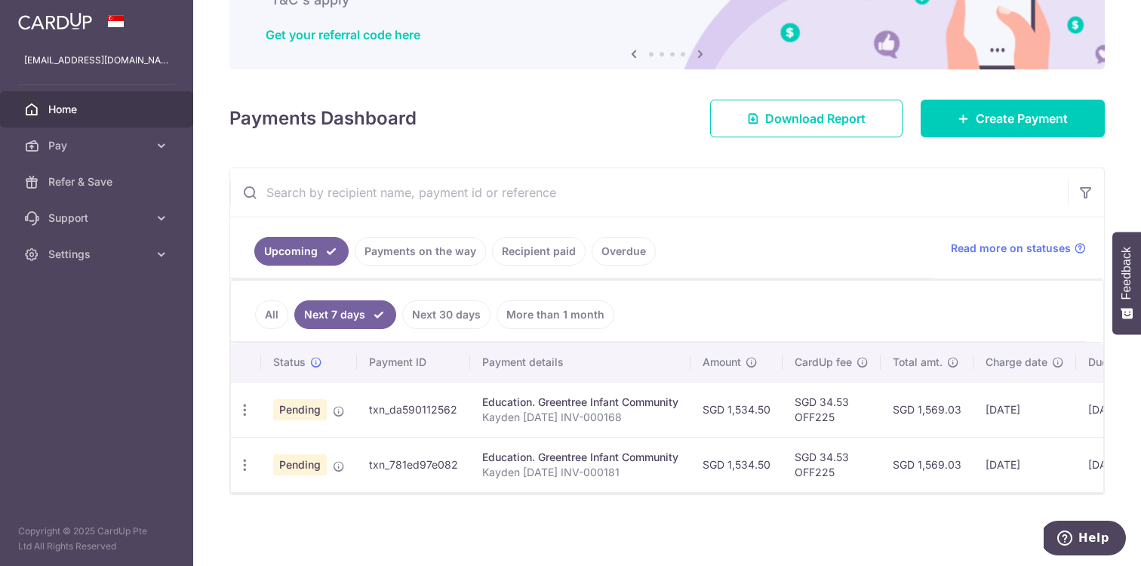
drag, startPoint x: 467, startPoint y: 466, endPoint x: 370, endPoint y: 407, distance: 114.1
click at [370, 407] on tbody "Update payment Cancel payment Upload doc Pending txn_da590112562 Education. Gre…" at bounding box center [754, 437] width 1046 height 110
click at [393, 496] on div "× Pause Schedule Pause all future payments in this series Pause just this one p…" at bounding box center [666, 283] width 947 height 566
click at [826, 134] on link "Download Report" at bounding box center [806, 119] width 192 height 38
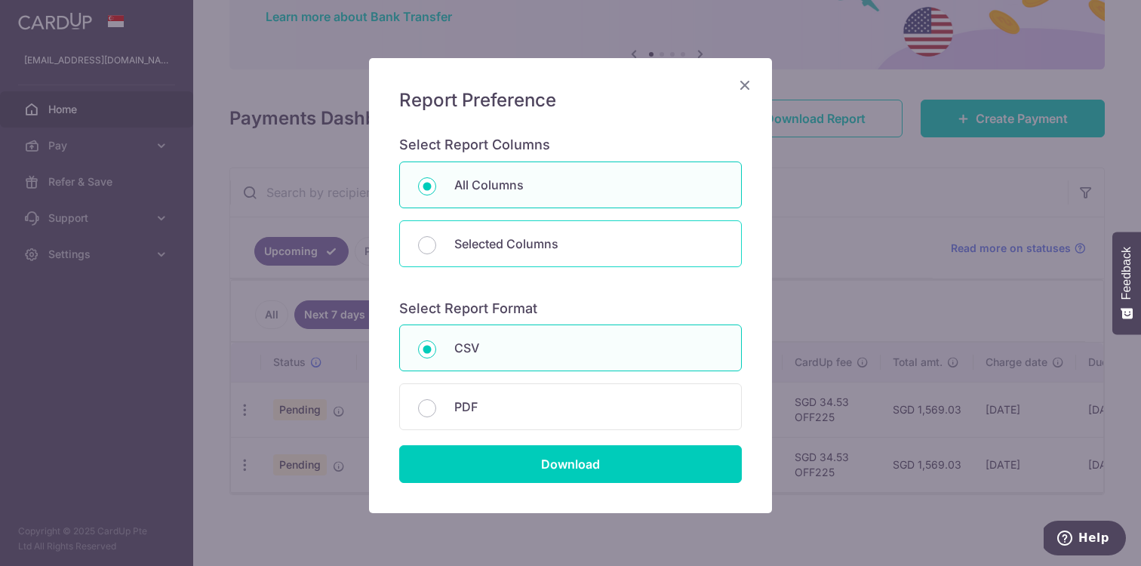
scroll to position [85, 0]
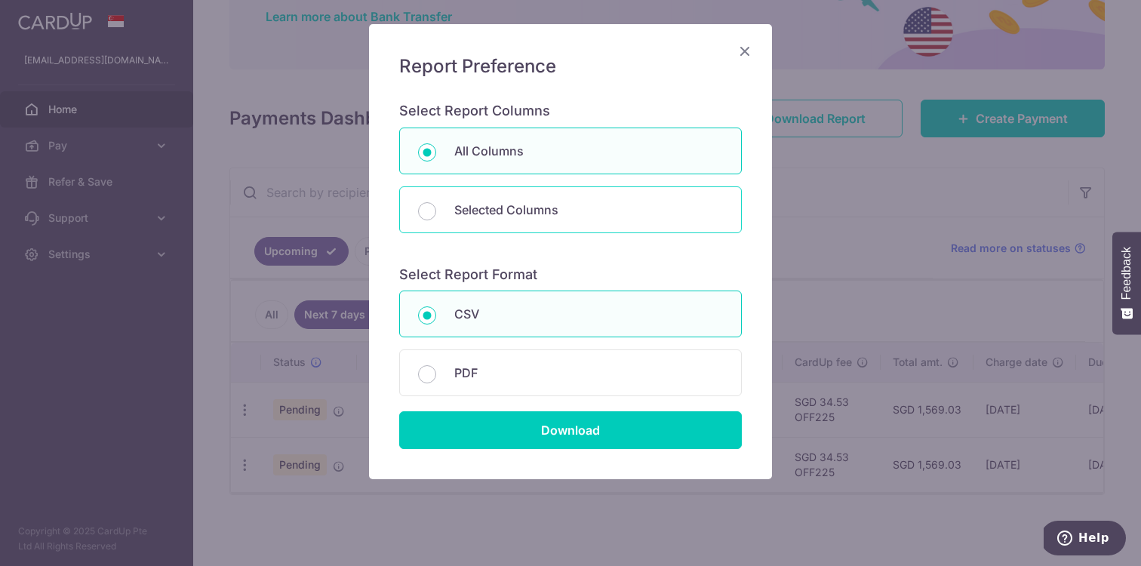
click at [607, 216] on p "Selected Columns" at bounding box center [588, 210] width 269 height 18
click at [436, 216] on input "Selected Columns" at bounding box center [427, 211] width 18 height 18
radio input "false"
radio input "true"
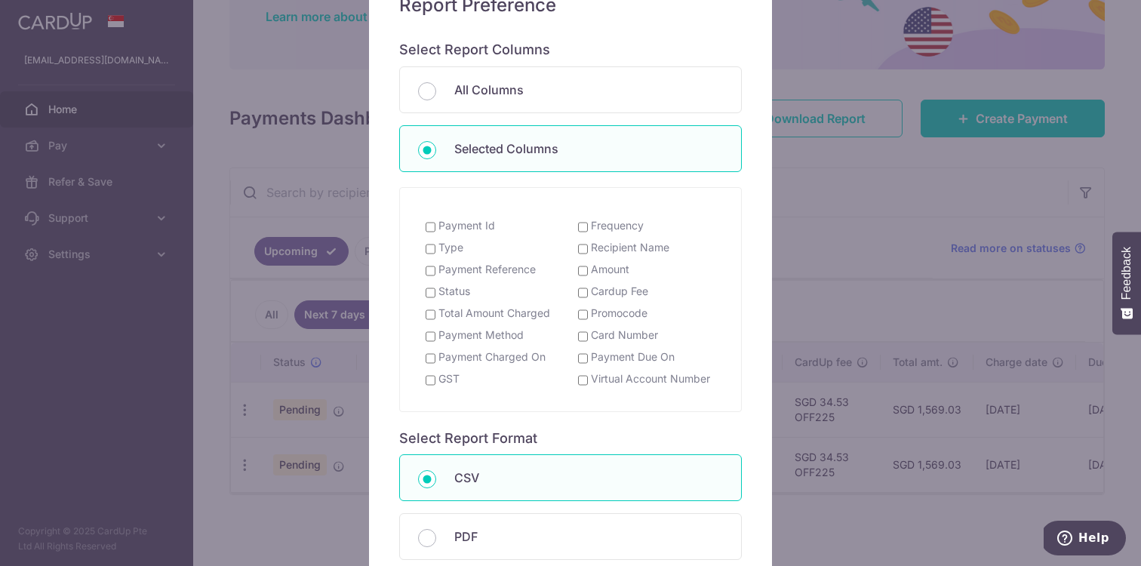
scroll to position [150, 0]
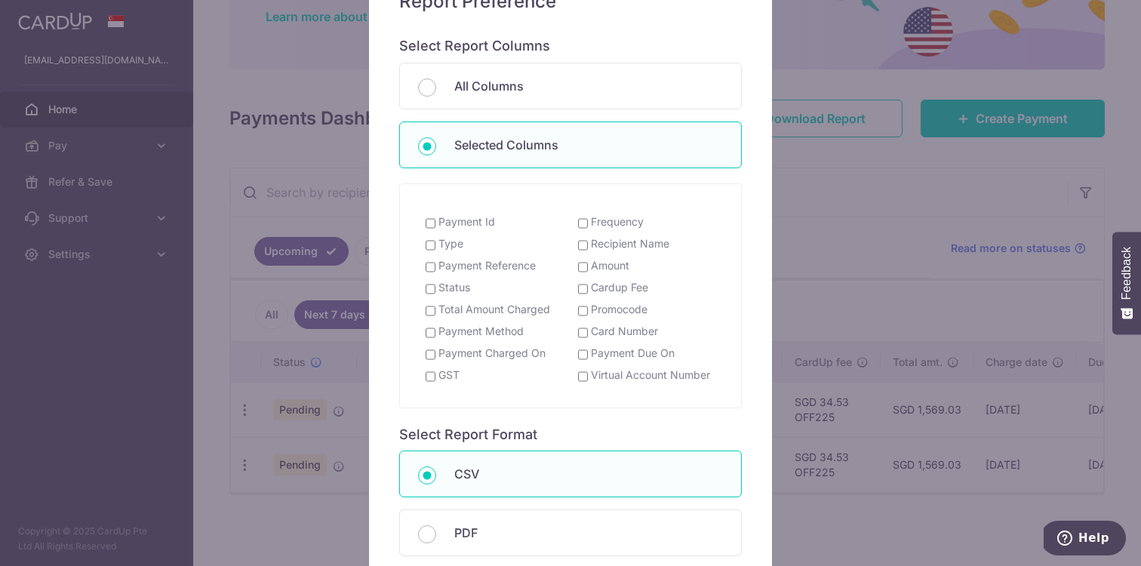
click at [431, 292] on input "Status" at bounding box center [430, 289] width 10 height 12
checkbox input "true"
click at [433, 272] on input "Payment Reference" at bounding box center [430, 267] width 10 height 12
checkbox input "true"
click at [584, 267] on input "Amount" at bounding box center [583, 267] width 10 height 12
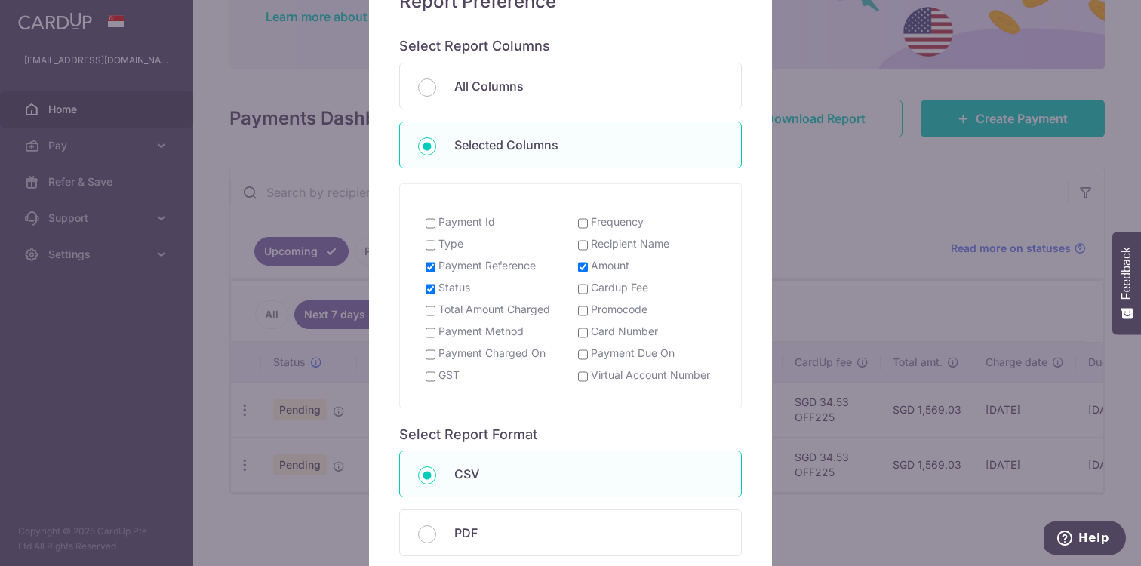
click at [584, 267] on input "Amount" at bounding box center [583, 267] width 10 height 12
checkbox input "false"
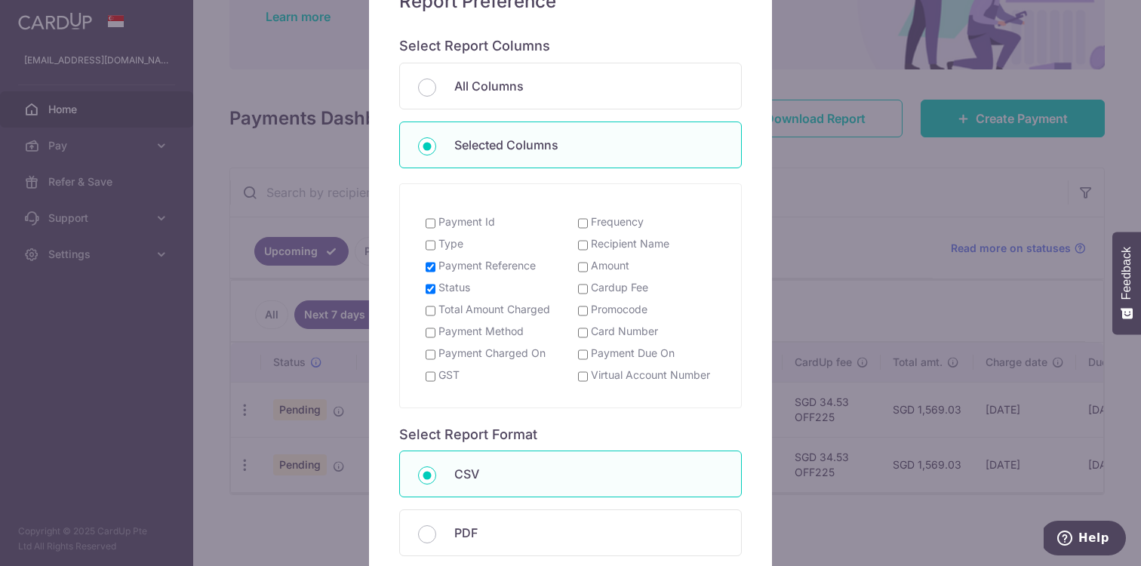
click at [586, 247] on input "Recipient Name" at bounding box center [583, 245] width 10 height 12
checkbox input "true"
click at [581, 274] on div "Amount" at bounding box center [646, 267] width 152 height 19
click at [583, 266] on input "Amount" at bounding box center [583, 267] width 10 height 12
checkbox input "true"
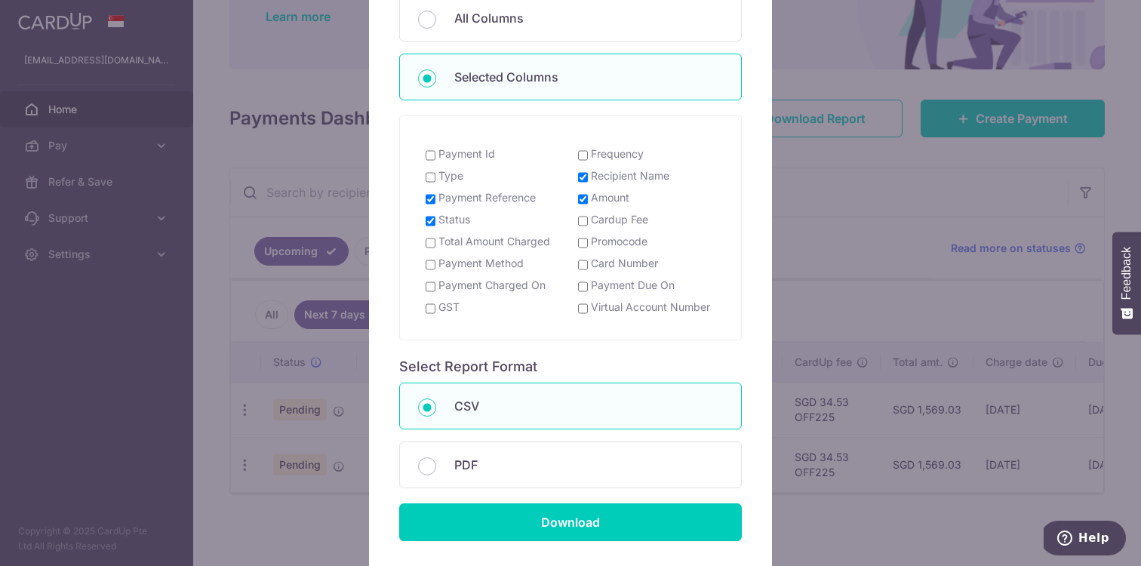
scroll to position [236, 0]
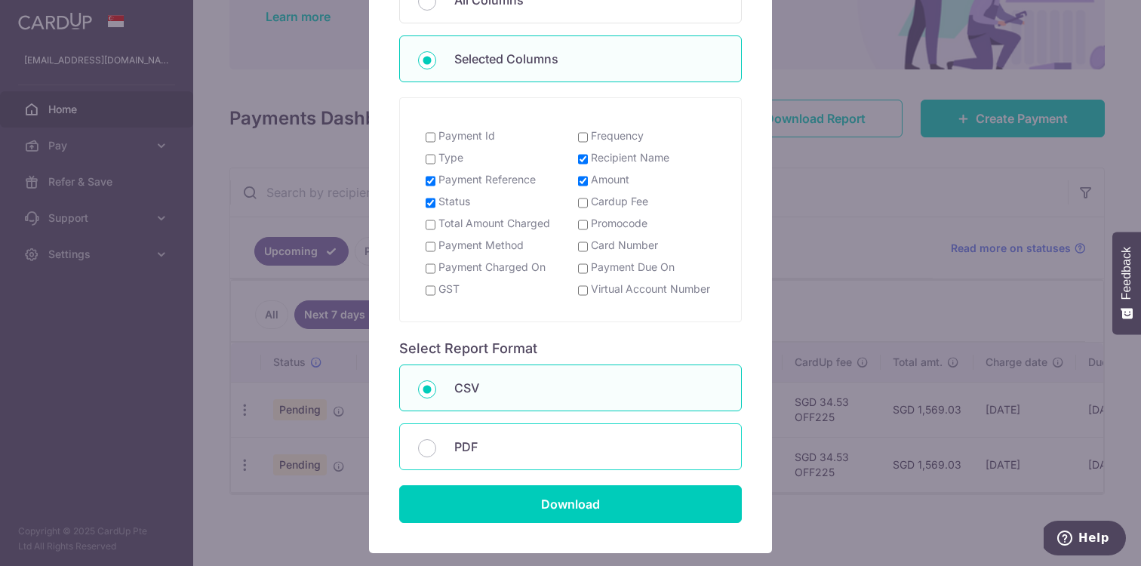
click at [520, 454] on p "PDF" at bounding box center [588, 447] width 269 height 18
click at [436, 454] on input "PDF" at bounding box center [427, 448] width 18 height 18
radio input "false"
radio input "true"
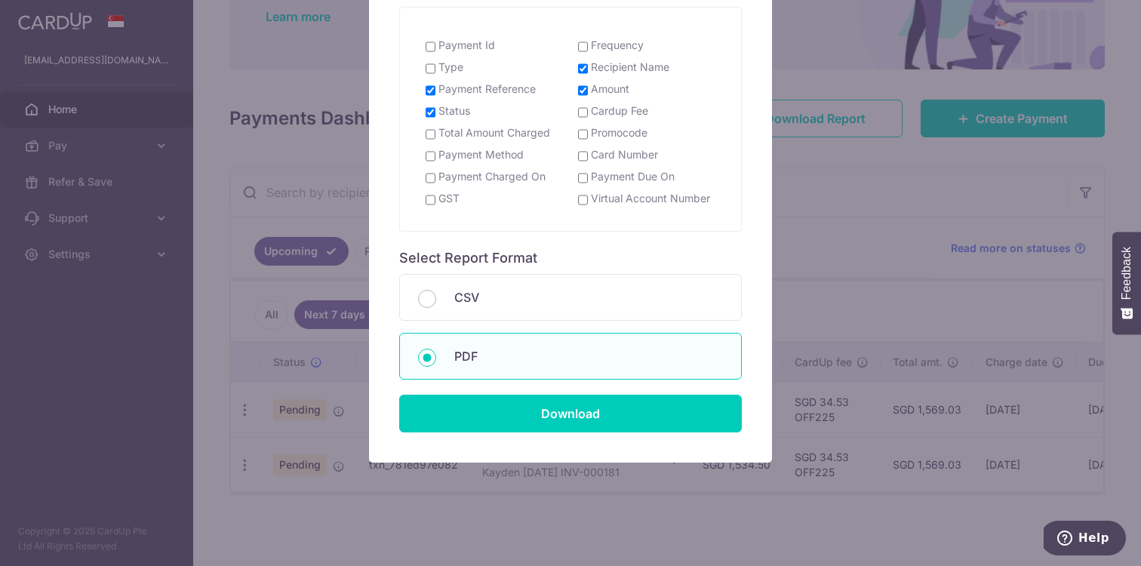
scroll to position [333, 0]
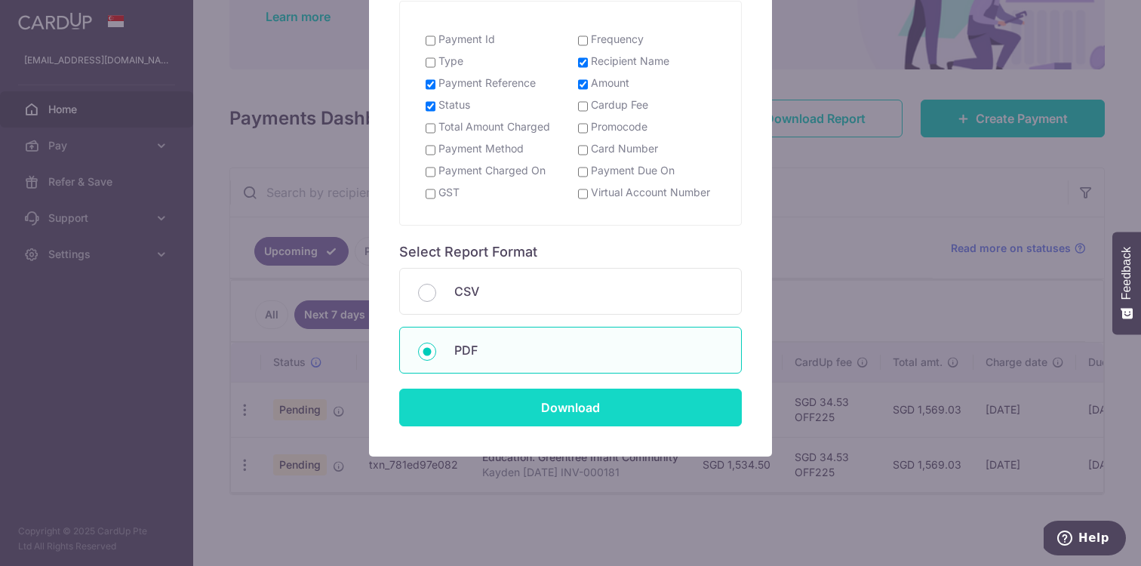
click at [552, 419] on input "Download" at bounding box center [570, 408] width 342 height 38
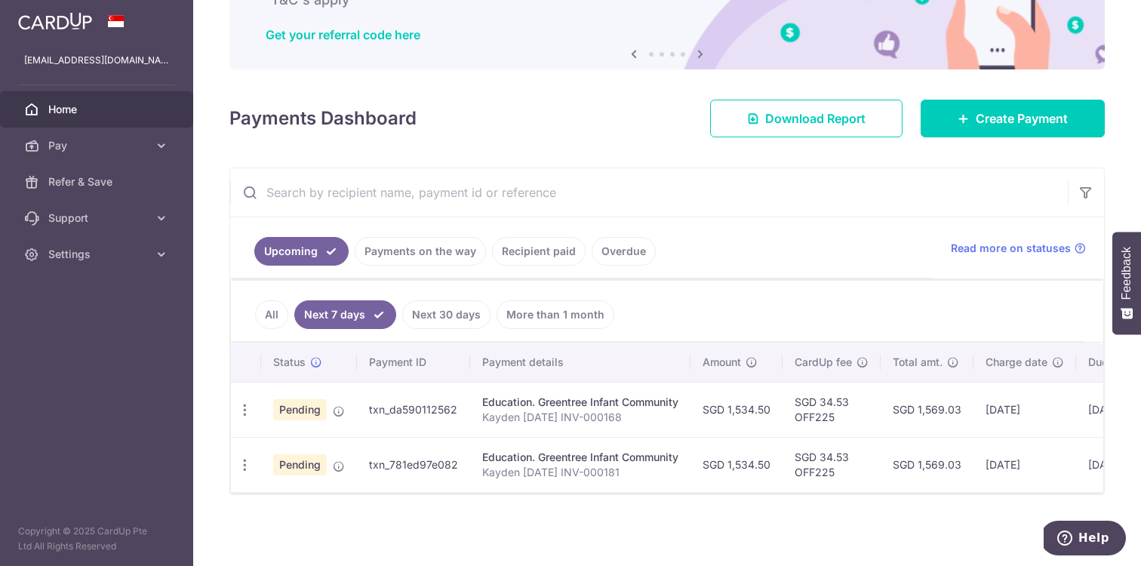
click at [420, 249] on link "Payments on the way" at bounding box center [420, 251] width 131 height 29
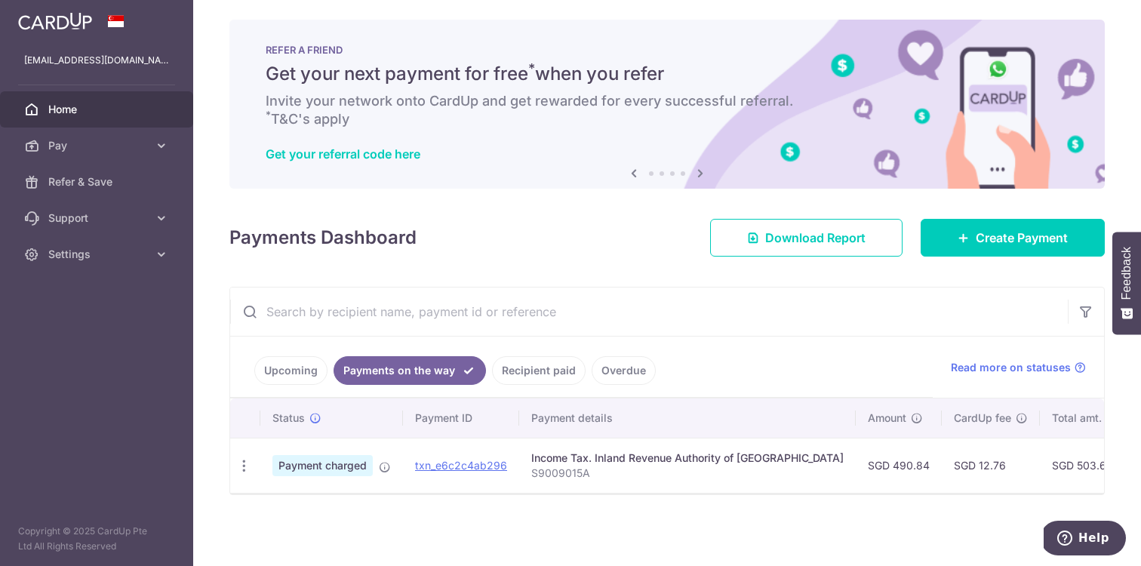
scroll to position [5, 0]
click at [290, 377] on link "Upcoming" at bounding box center [290, 370] width 73 height 29
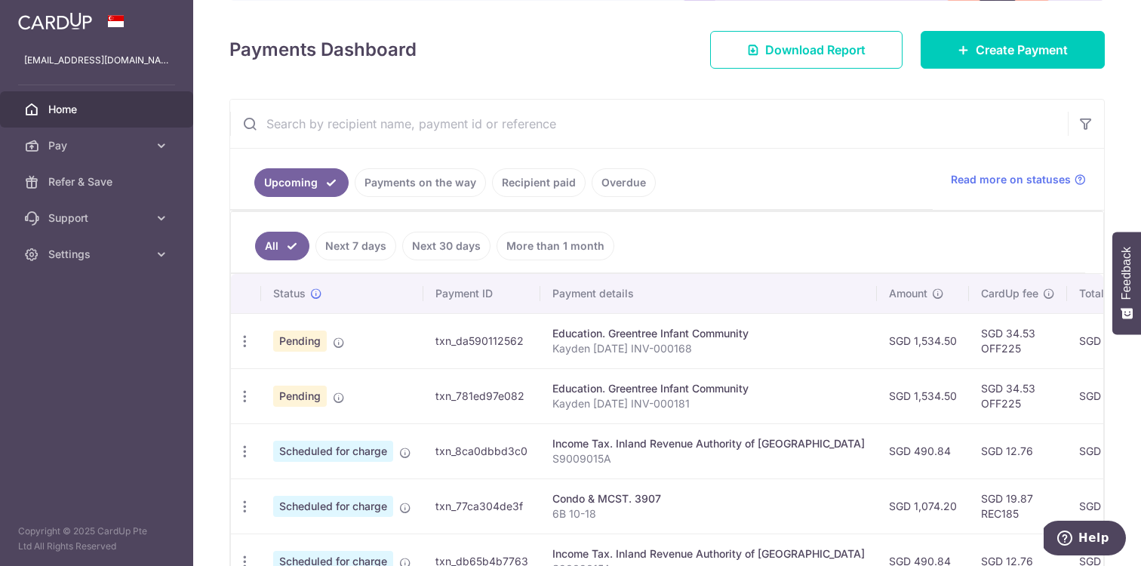
scroll to position [203, 0]
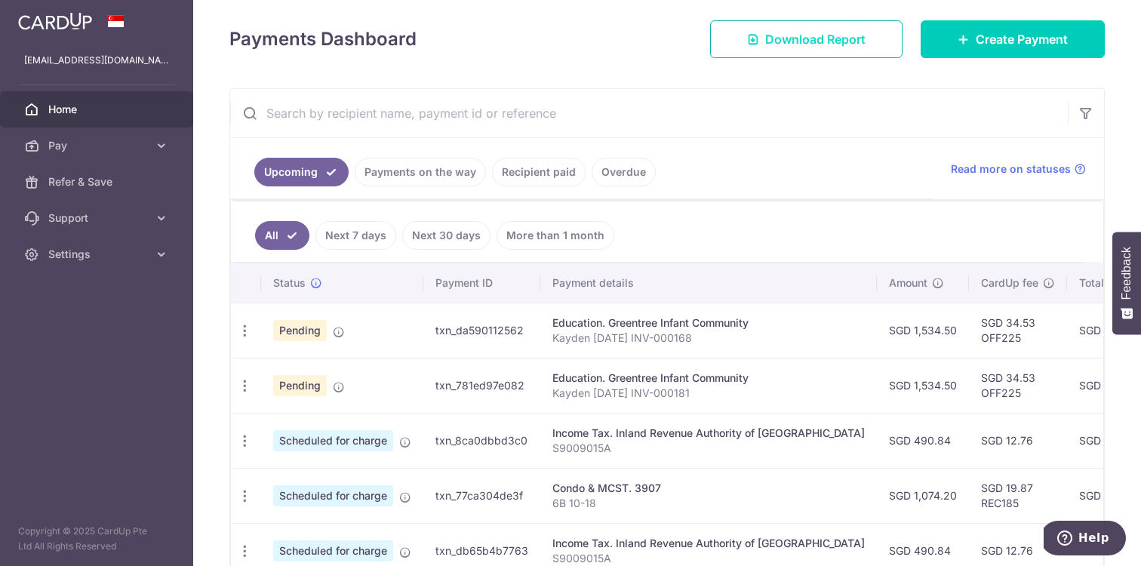
click at [800, 50] on link "Download Report" at bounding box center [806, 39] width 192 height 38
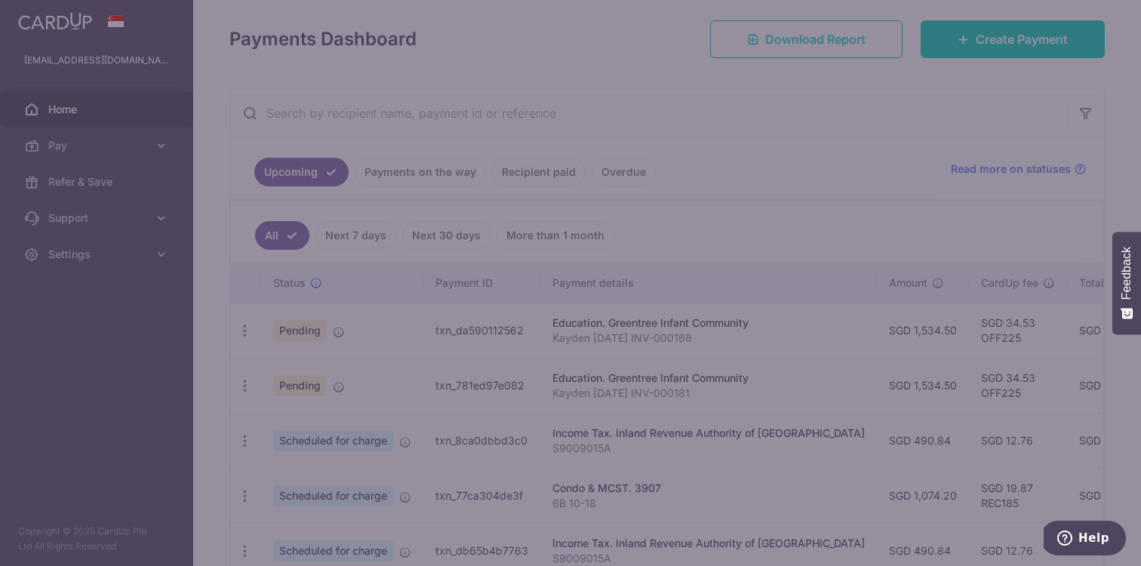
scroll to position [0, 0]
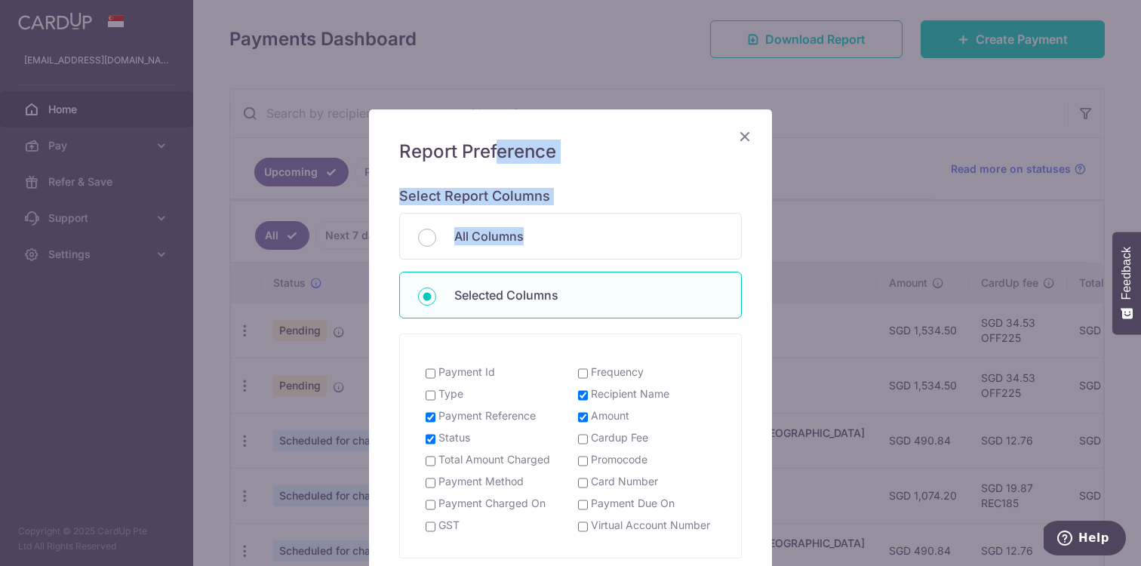
drag, startPoint x: 626, startPoint y: 131, endPoint x: 337, endPoint y: 293, distance: 331.3
click at [337, 293] on div "Report Preference Select Report Columns All Columns Selected Columns Payment Id…" at bounding box center [570, 283] width 1141 height 566
click at [616, 229] on p "All Columns" at bounding box center [588, 236] width 269 height 18
click at [436, 229] on input "All Columns" at bounding box center [427, 238] width 18 height 18
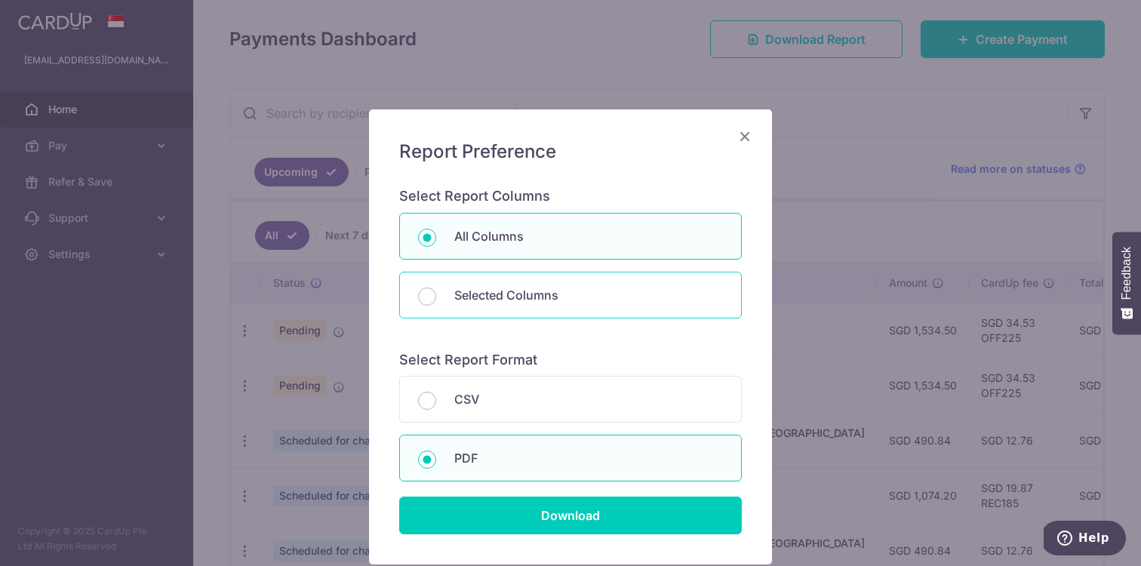
click at [581, 296] on p "Selected Columns" at bounding box center [588, 295] width 269 height 18
click at [436, 296] on input "Selected Columns" at bounding box center [427, 296] width 18 height 18
radio input "false"
radio input "true"
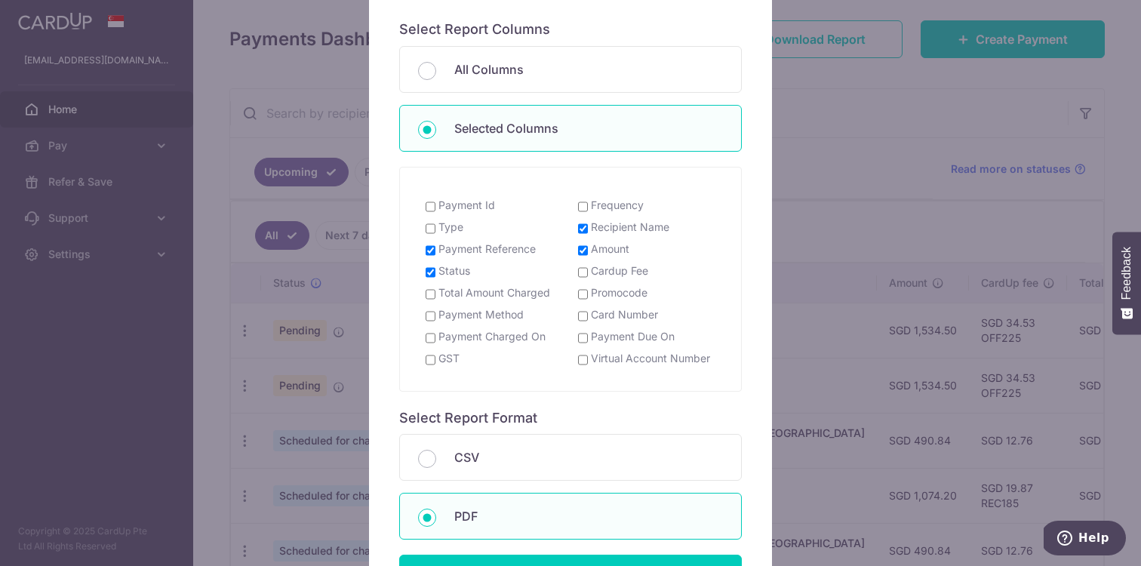
scroll to position [170, 0]
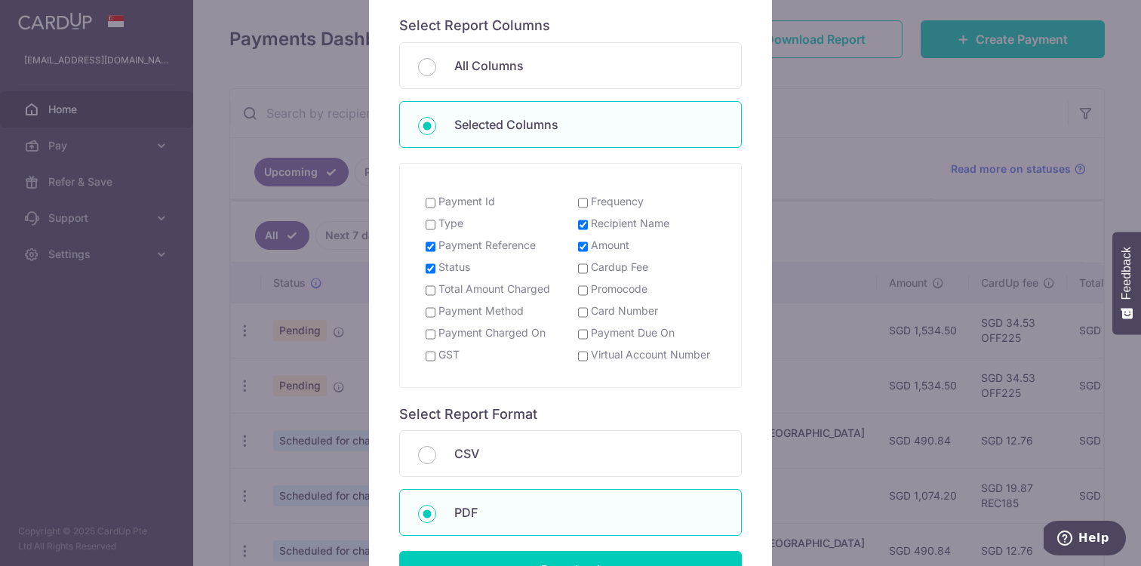
click at [432, 205] on input "Payment Id" at bounding box center [430, 203] width 10 height 12
checkbox input "true"
click at [497, 552] on input "Download" at bounding box center [570, 570] width 342 height 38
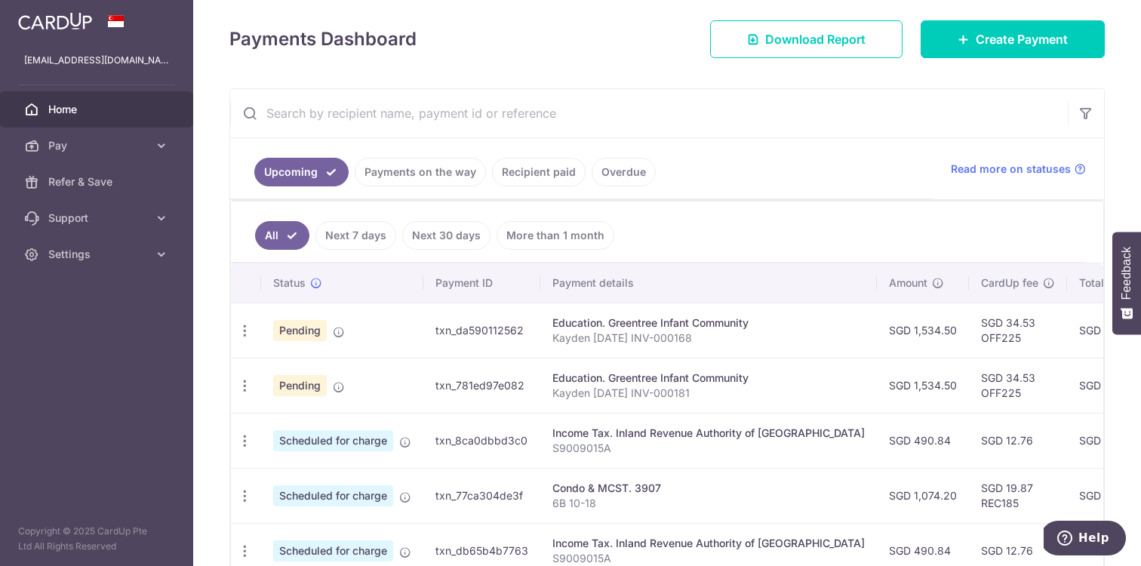
click at [494, 334] on td "txn_da590112562" at bounding box center [481, 330] width 117 height 55
copy td "txn_da590112562"
drag, startPoint x: 528, startPoint y: 387, endPoint x: 433, endPoint y: 383, distance: 95.1
click at [433, 383] on td "txn_781ed97e082" at bounding box center [481, 385] width 117 height 55
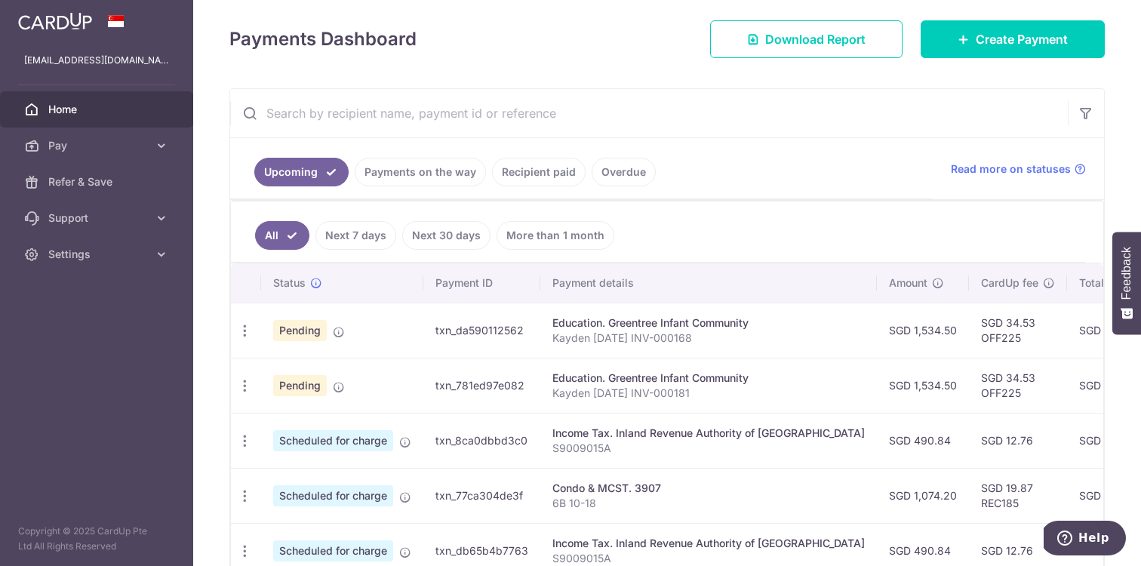
copy td "txn_781ed97e082"
